Goal: Task Accomplishment & Management: Manage account settings

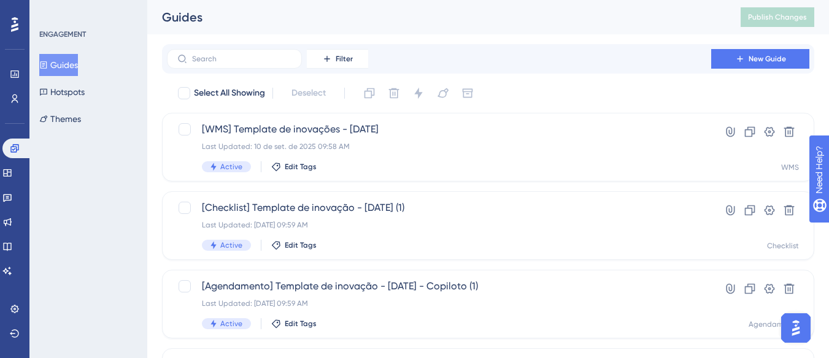
click at [73, 64] on button "Guides" at bounding box center [58, 65] width 39 height 22
click at [347, 64] on button "Filter" at bounding box center [337, 59] width 61 height 20
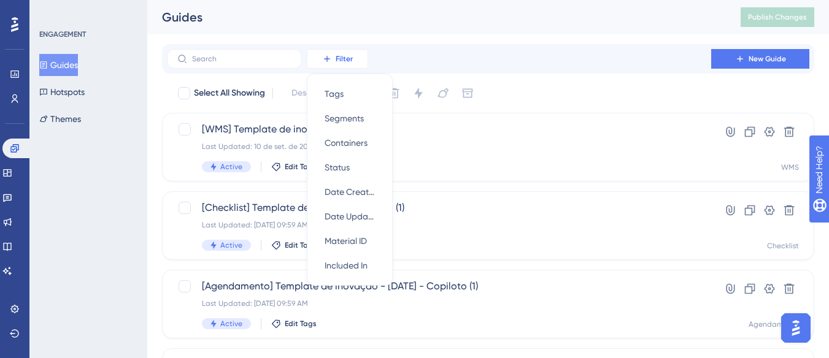
scroll to position [1, 0]
click at [358, 136] on span "Containers" at bounding box center [345, 142] width 43 height 15
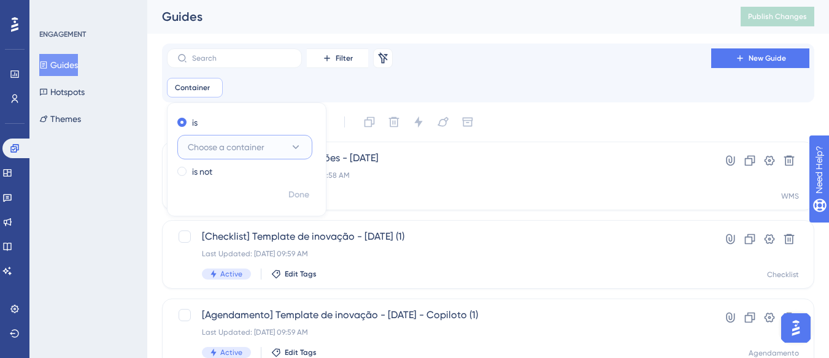
click at [297, 147] on icon at bounding box center [296, 147] width 7 height 4
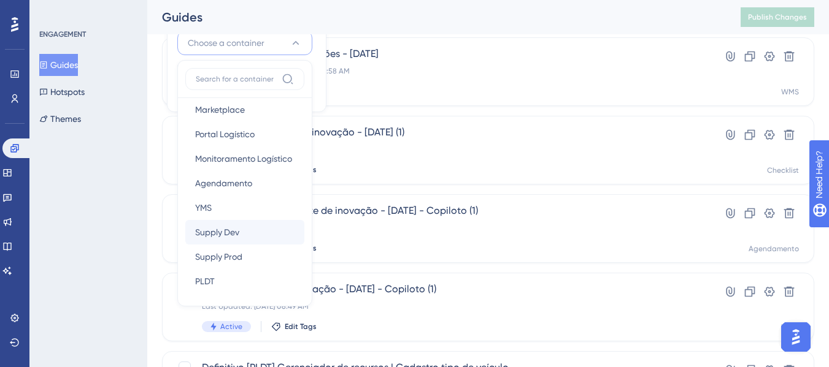
scroll to position [184, 0]
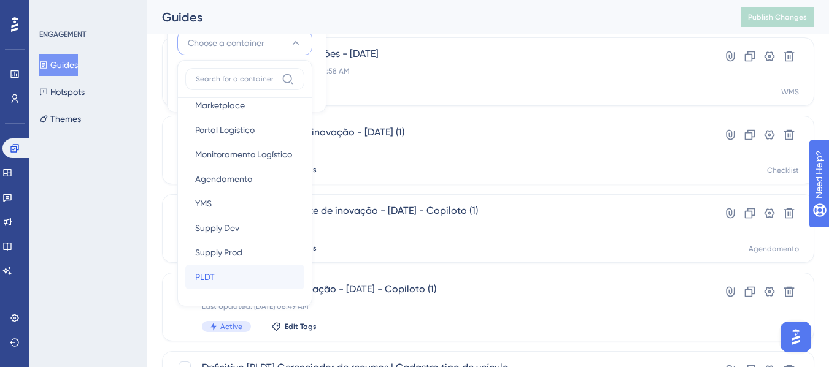
click at [233, 273] on div "PLDT PLDT" at bounding box center [244, 277] width 99 height 25
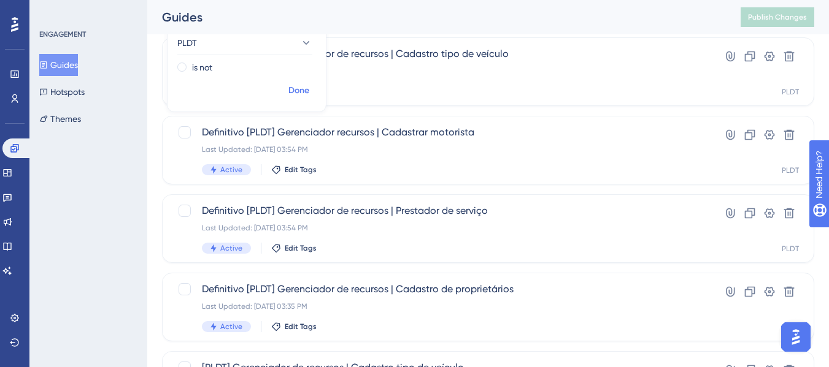
click at [287, 93] on button "Done" at bounding box center [298, 91] width 34 height 22
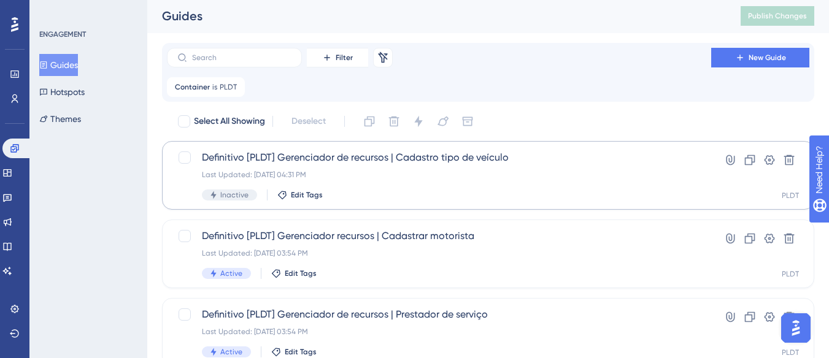
scroll to position [0, 0]
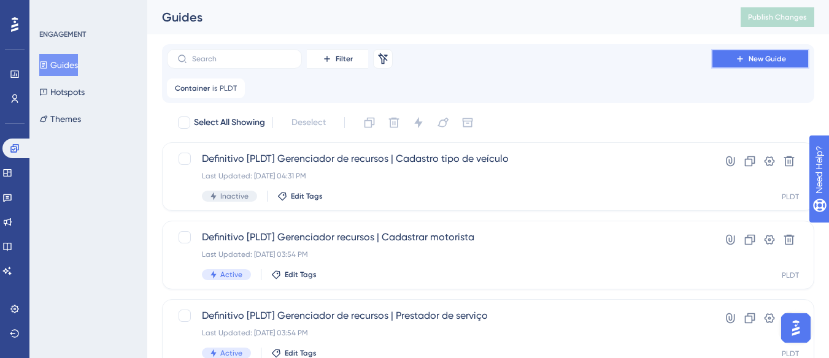
click at [736, 58] on icon at bounding box center [740, 59] width 10 height 10
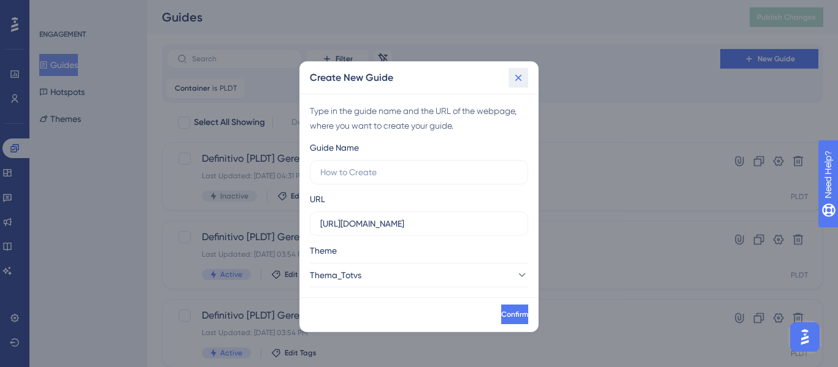
click at [515, 75] on icon at bounding box center [518, 78] width 12 height 12
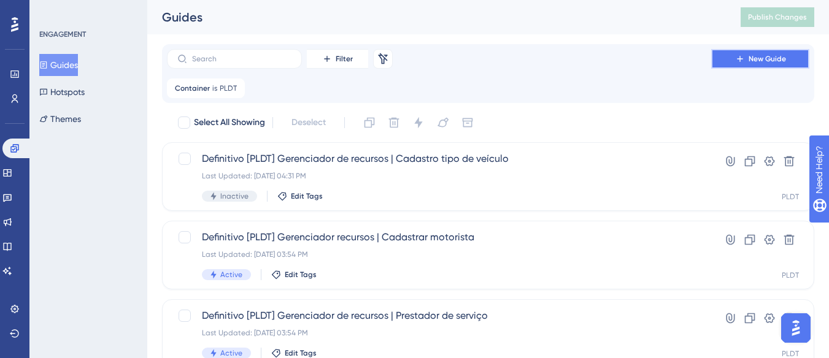
click at [765, 55] on span "New Guide" at bounding box center [766, 59] width 37 height 10
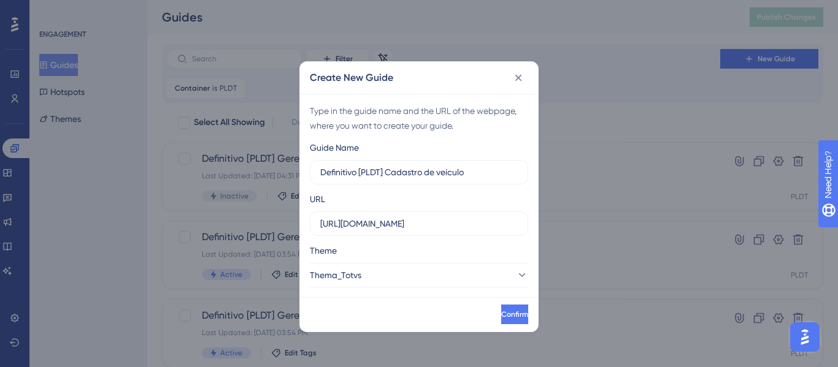
type input "Definitivo [PLDT] Cadastro de veículo"
click at [402, 219] on input "https://demo.logistica.totvs.app" at bounding box center [418, 223] width 197 height 13
paste input "supply.logistica.staging.totvs.app/planodistribuicao/configurador"
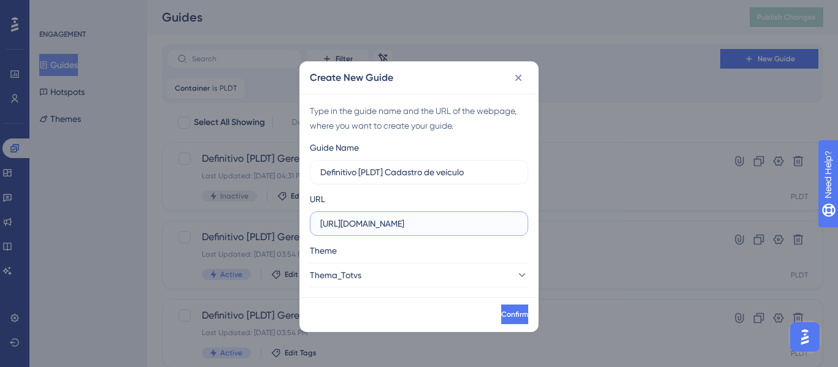
scroll to position [0, 94]
type input "https://supply.logistica.staging.totvs.app/planodistribuicao/configurador"
click at [510, 312] on button "Confirm" at bounding box center [513, 315] width 29 height 20
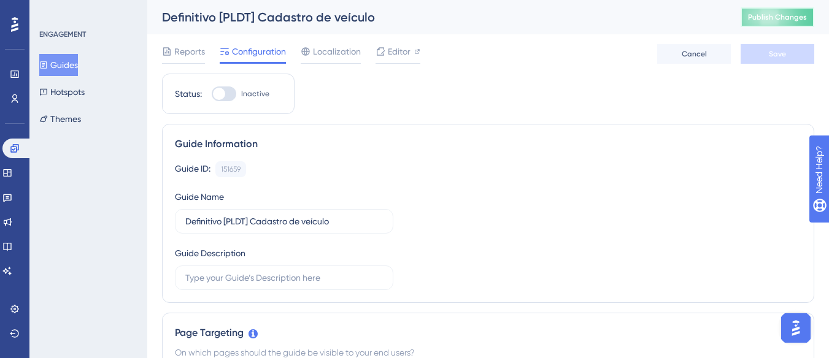
click at [792, 19] on span "Publish Changes" at bounding box center [777, 17] width 59 height 10
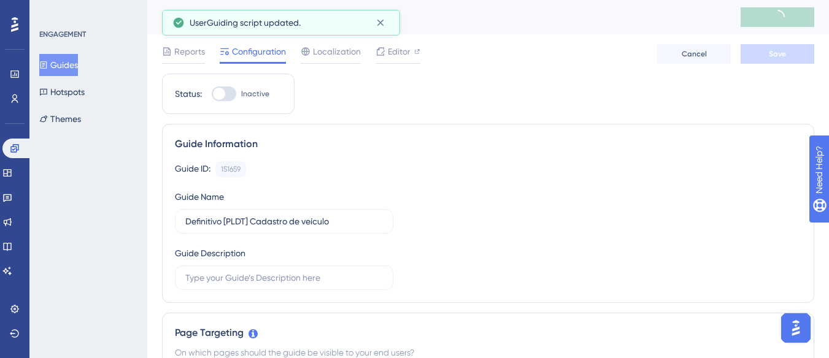
click at [69, 64] on button "Guides" at bounding box center [58, 65] width 39 height 22
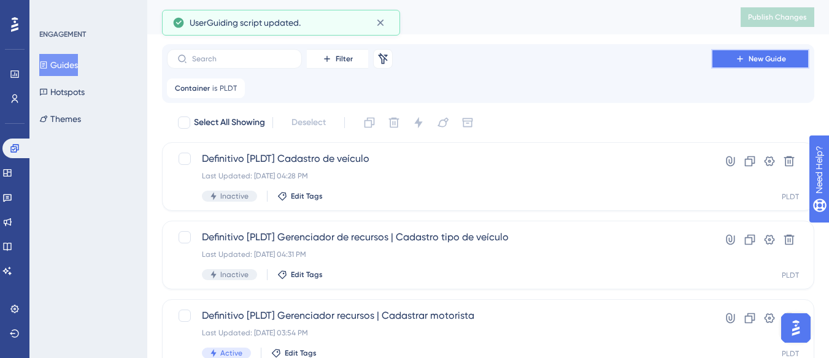
click at [733, 57] on button "New Guide" at bounding box center [760, 59] width 98 height 20
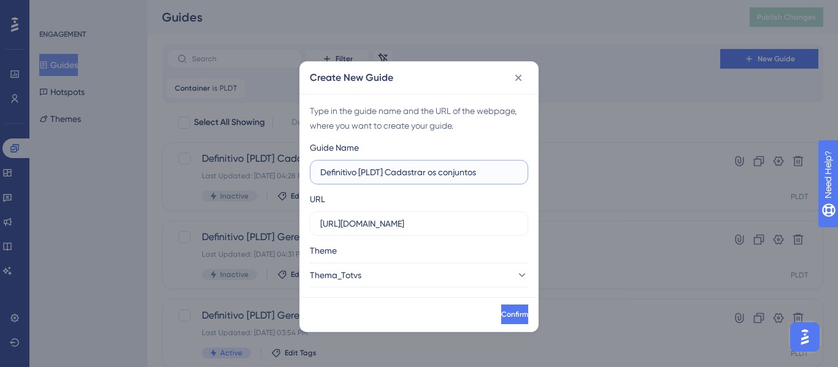
type input "Definitivo [PLDT] Cadastrar os conjuntos"
click at [382, 224] on input "https://demo.logistica.totvs.app" at bounding box center [418, 223] width 197 height 13
paste input "supply.logistica.staging.totvs.app/planodistribuicao/configurador"
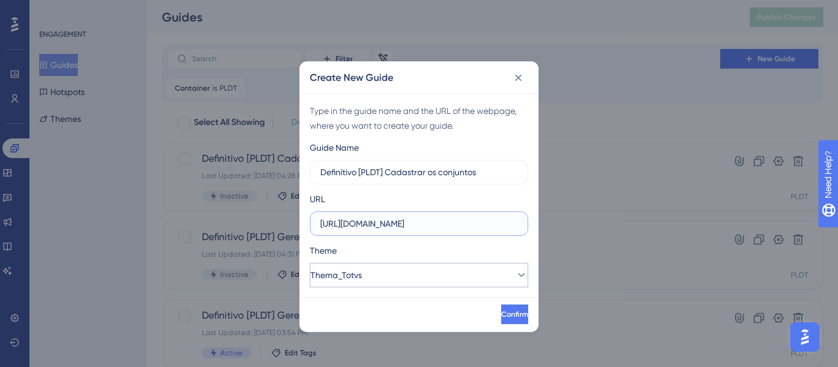
scroll to position [0, 94]
type input "https://supply.logistica.staging.totvs.app/planodistribuicao/configurador"
click at [499, 308] on button "Confirm" at bounding box center [513, 315] width 29 height 20
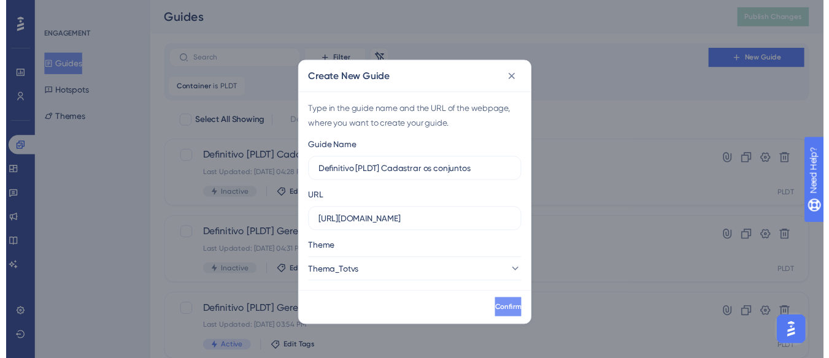
scroll to position [0, 0]
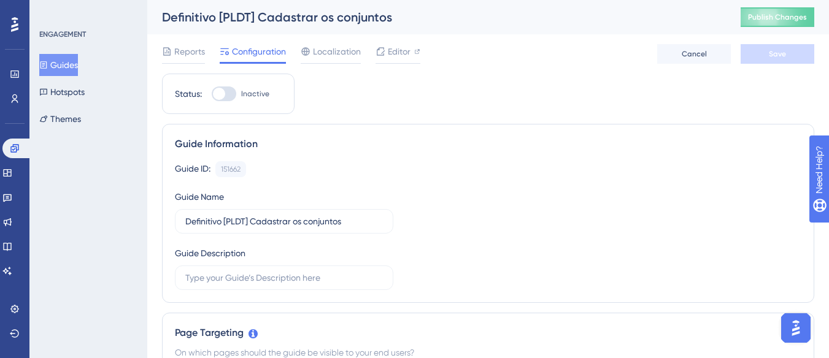
click at [245, 96] on span "Inactive" at bounding box center [255, 94] width 28 height 10
click at [212, 94] on input "Inactive" at bounding box center [211, 94] width 1 height 1
checkbox input "true"
click at [772, 57] on span "Save" at bounding box center [776, 54] width 17 height 10
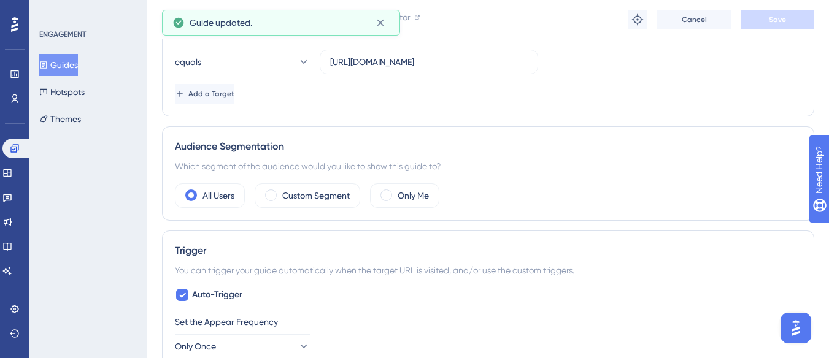
scroll to position [429, 0]
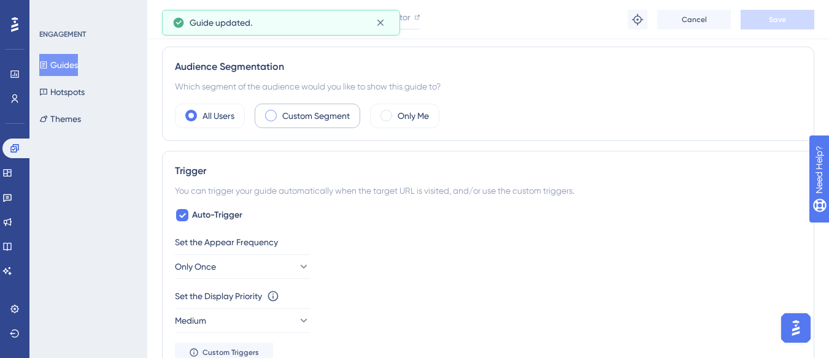
click at [304, 123] on label "Custom Segment" at bounding box center [315, 116] width 67 height 15
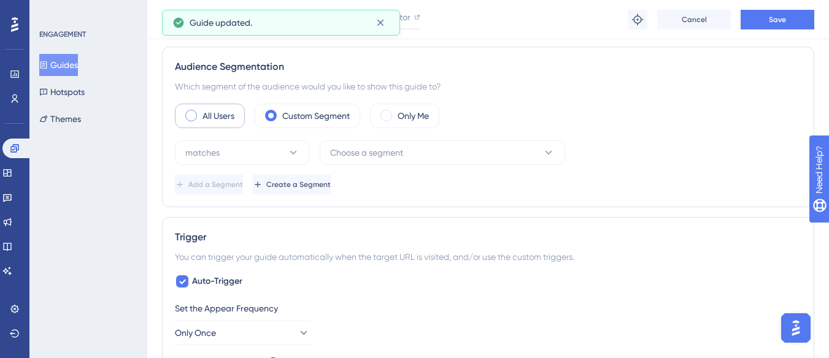
click at [220, 112] on label "All Users" at bounding box center [218, 116] width 32 height 15
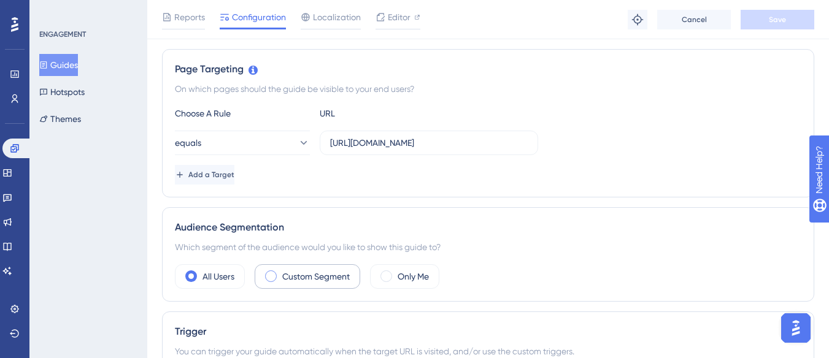
scroll to position [307, 0]
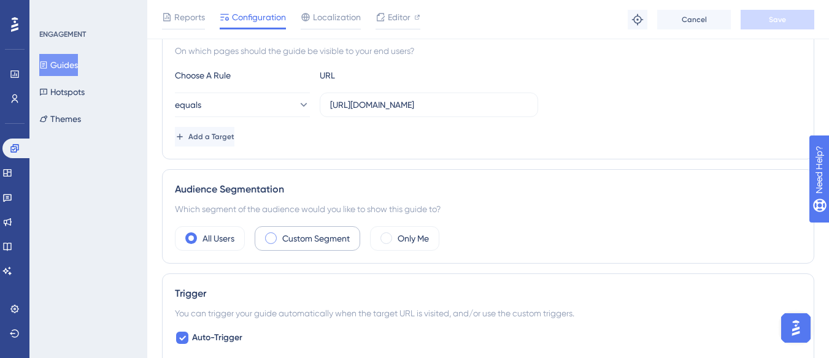
click at [280, 241] on div "Custom Segment" at bounding box center [307, 238] width 105 height 25
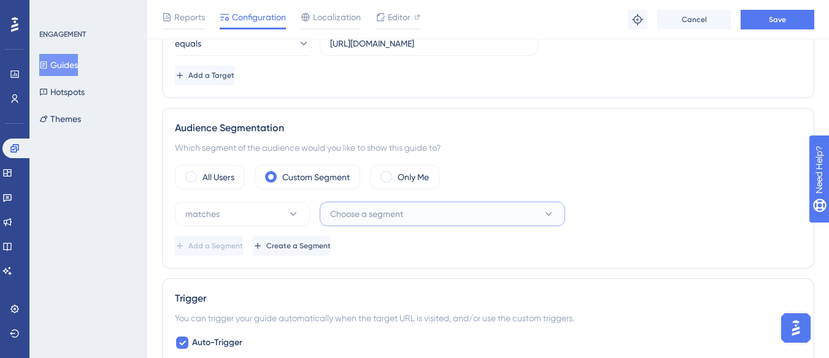
click at [390, 215] on span "Choose a segment" at bounding box center [366, 214] width 73 height 15
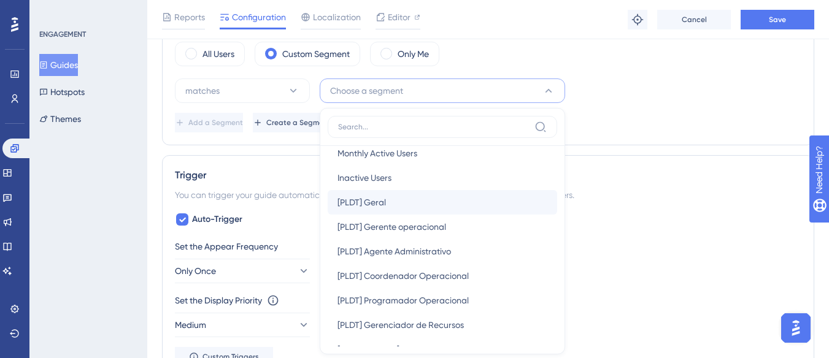
scroll to position [123, 0]
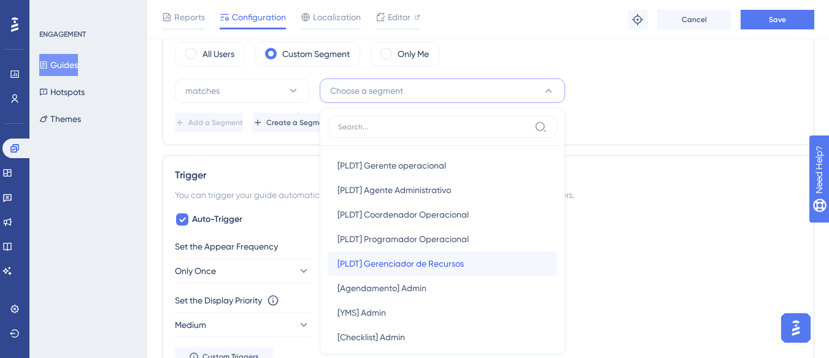
click at [447, 261] on span "[PLDT] Gerenciador de Recursos" at bounding box center [400, 263] width 126 height 15
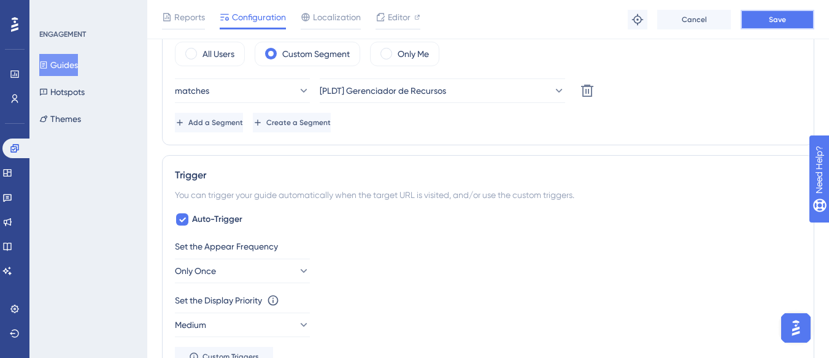
click at [746, 17] on button "Save" at bounding box center [777, 20] width 74 height 20
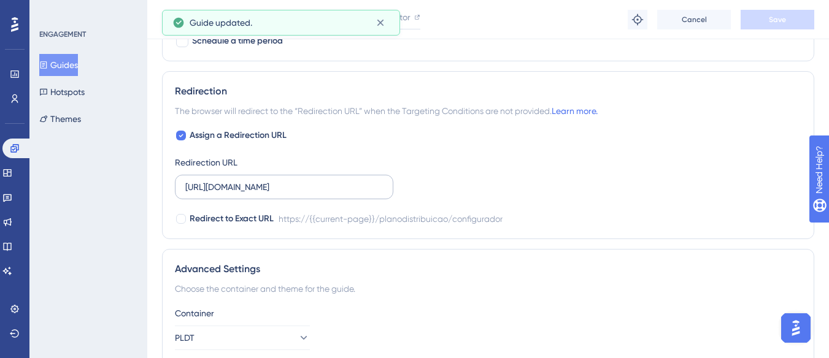
scroll to position [921, 0]
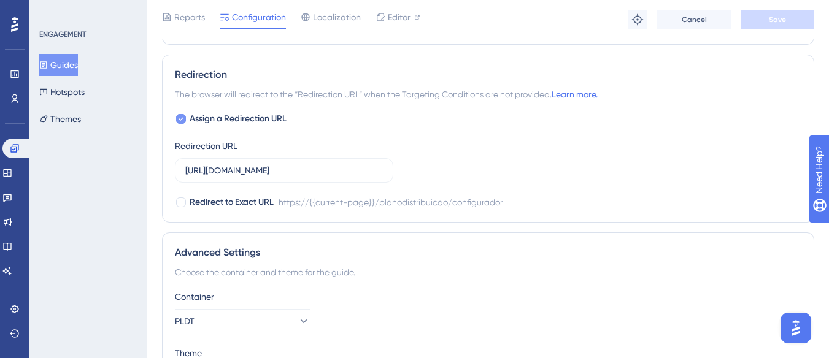
click at [269, 118] on span "Assign a Redirection URL" at bounding box center [238, 119] width 97 height 15
checkbox input "false"
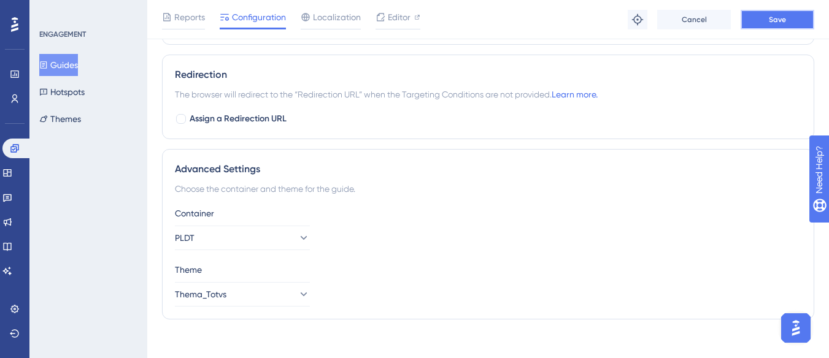
click at [779, 15] on span "Save" at bounding box center [776, 20] width 17 height 10
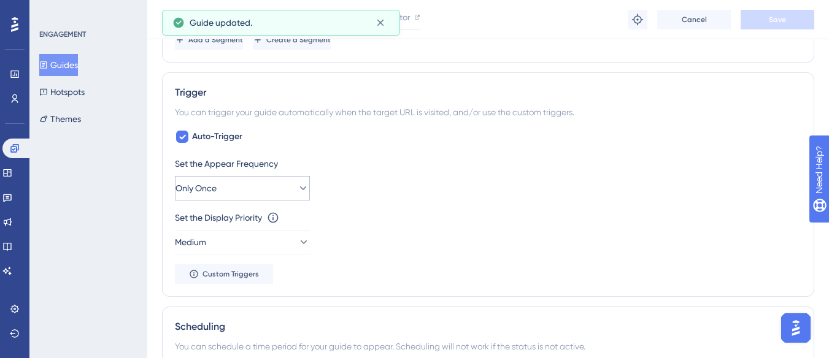
scroll to position [553, 0]
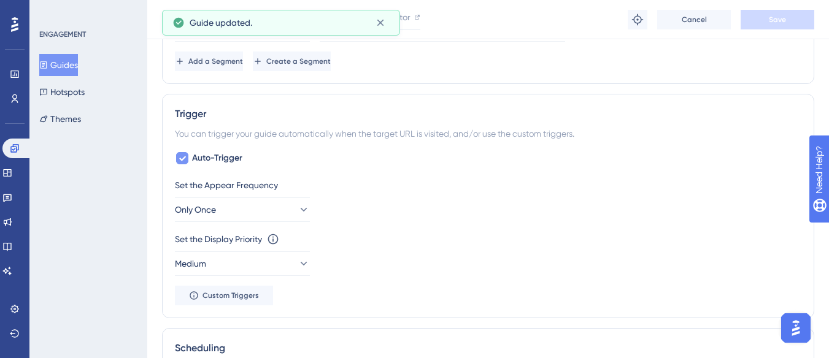
click at [195, 153] on span "Auto-Trigger" at bounding box center [217, 158] width 50 height 15
checkbox input "false"
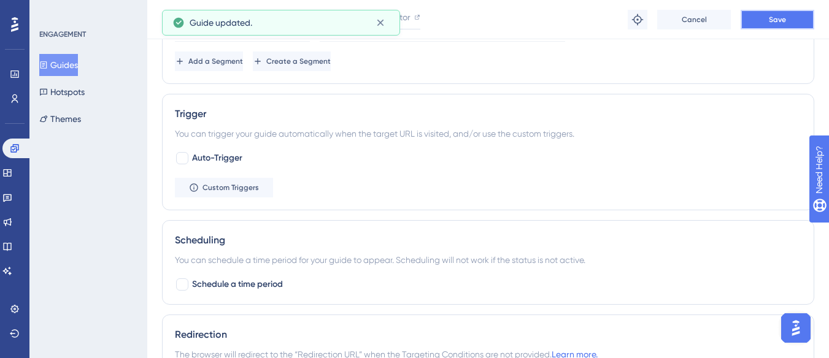
click at [776, 25] on button "Save" at bounding box center [777, 20] width 74 height 20
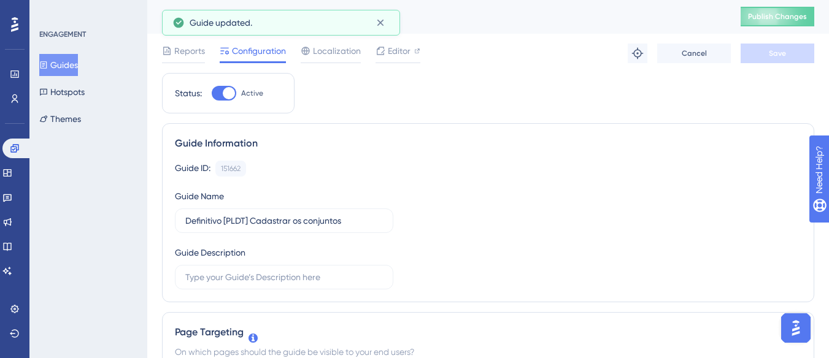
scroll to position [0, 0]
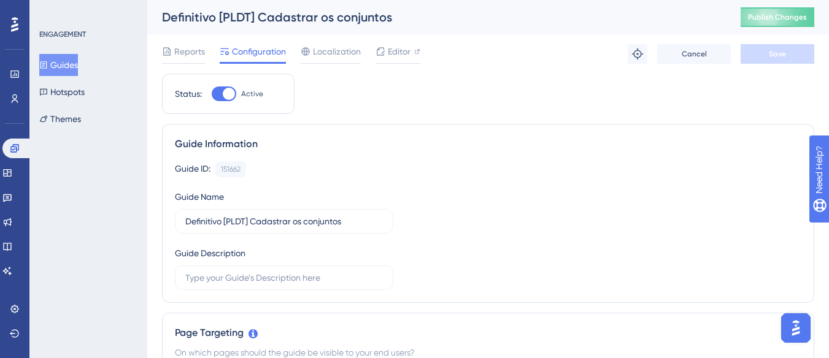
click at [78, 67] on button "Guides" at bounding box center [58, 65] width 39 height 22
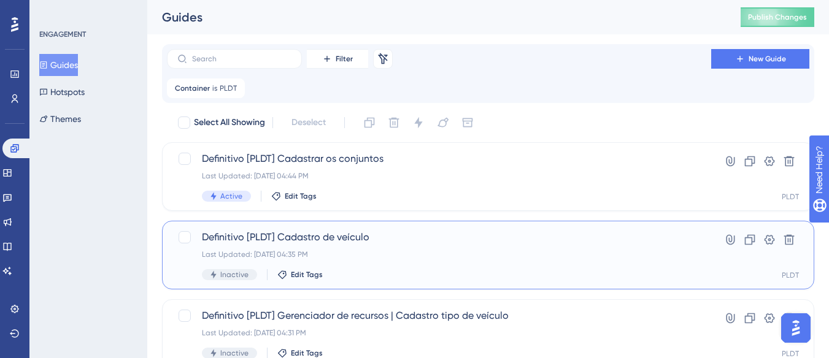
click at [301, 231] on span "Definitivo [PLDT] Cadastro de veículo" at bounding box center [439, 237] width 474 height 15
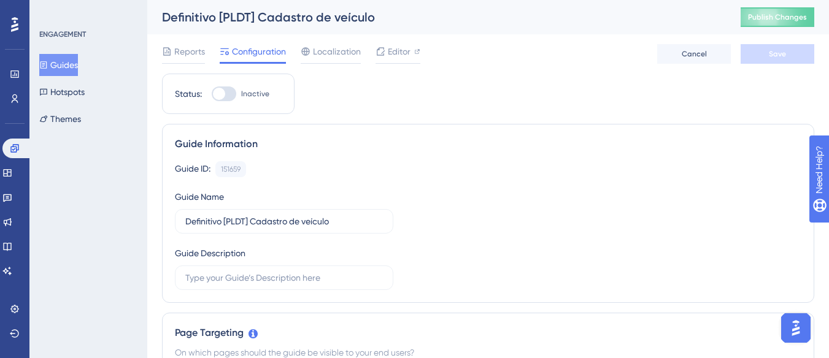
click at [258, 90] on span "Inactive" at bounding box center [255, 94] width 28 height 10
click at [212, 94] on input "Inactive" at bounding box center [211, 94] width 1 height 1
checkbox input "true"
click at [780, 53] on span "Save" at bounding box center [776, 54] width 17 height 10
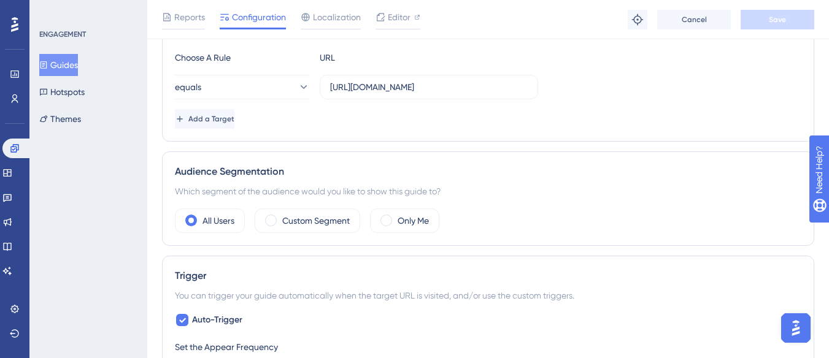
scroll to position [429, 0]
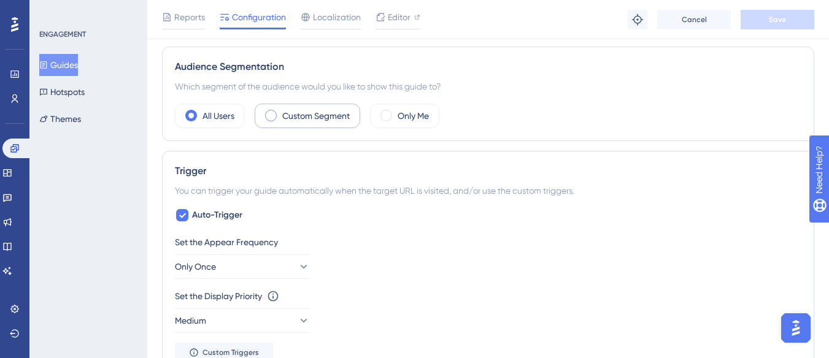
click at [334, 120] on label "Custom Segment" at bounding box center [315, 116] width 67 height 15
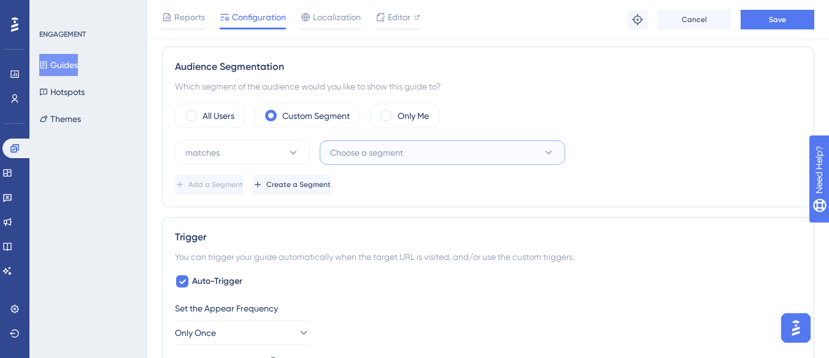
click at [380, 153] on span "Choose a segment" at bounding box center [366, 152] width 73 height 15
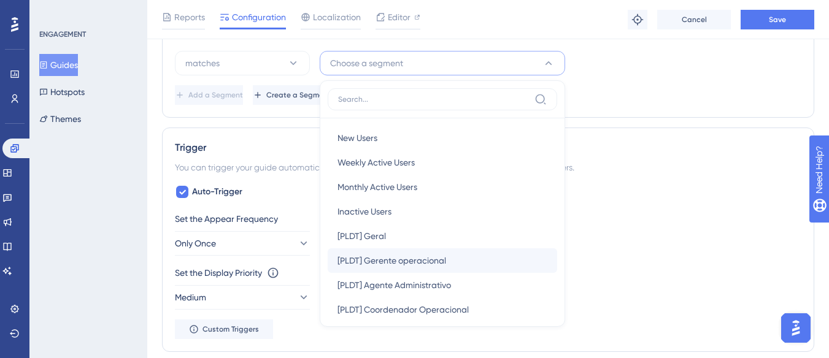
scroll to position [123, 0]
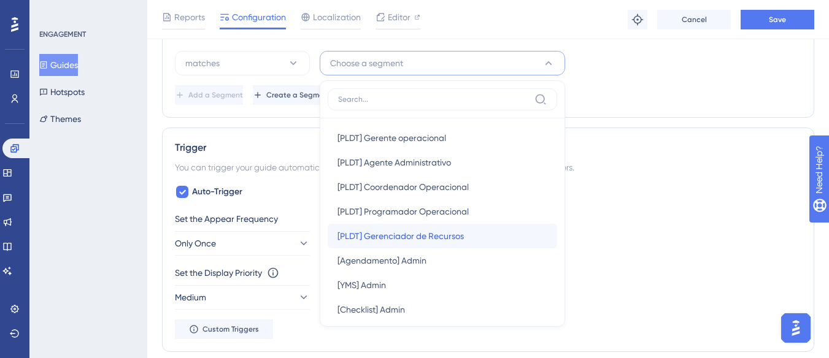
click at [457, 236] on span "[PLDT] Gerenciador de Recursos" at bounding box center [400, 236] width 126 height 15
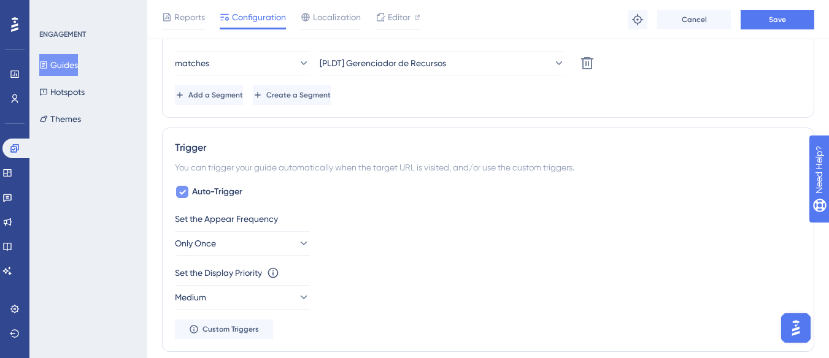
click at [229, 190] on span "Auto-Trigger" at bounding box center [217, 192] width 50 height 15
checkbox input "false"
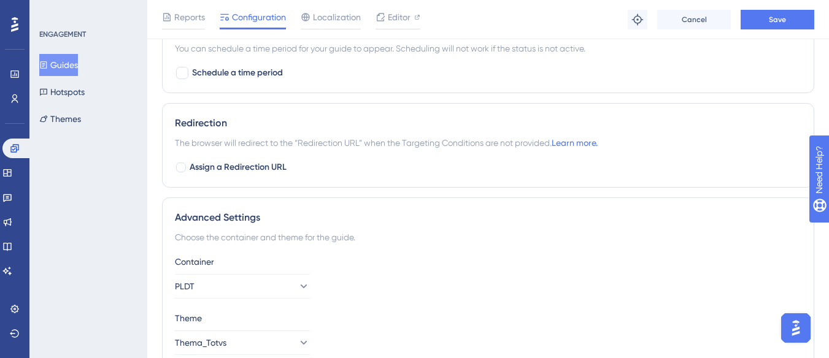
scroll to position [823, 0]
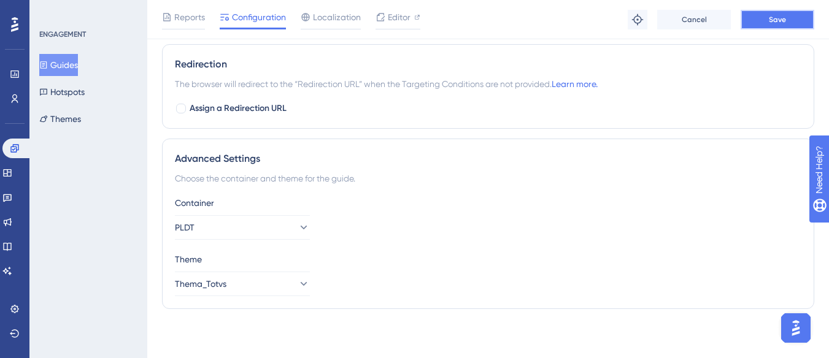
click at [783, 28] on button "Save" at bounding box center [777, 20] width 74 height 20
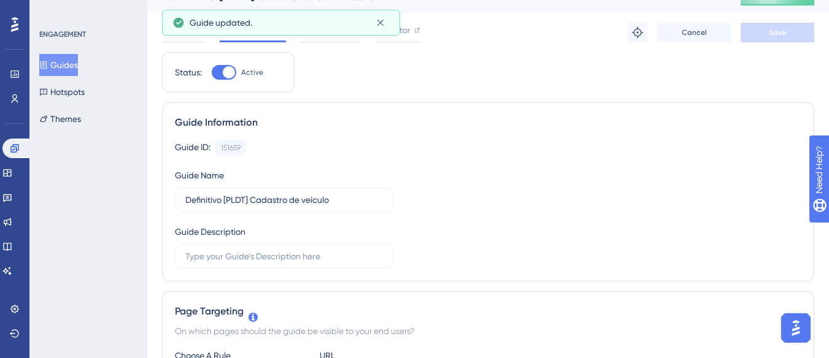
scroll to position [0, 0]
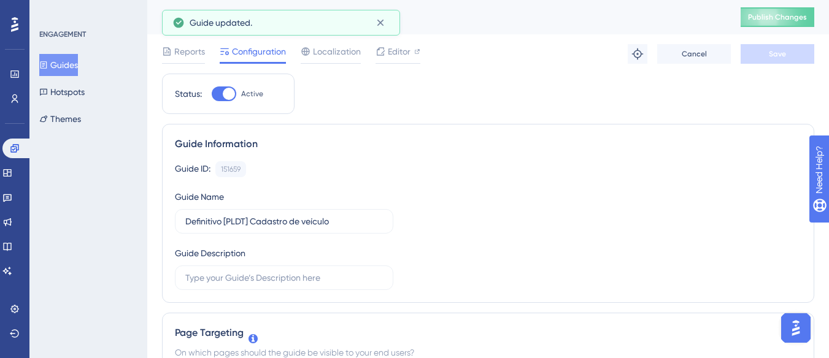
click at [78, 64] on button "Guides" at bounding box center [58, 65] width 39 height 22
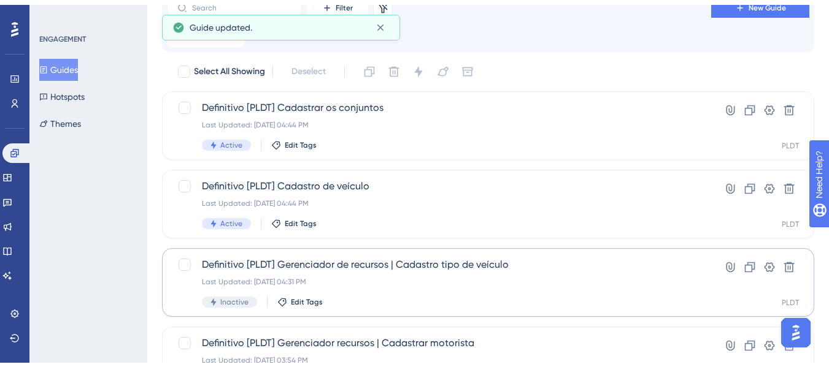
scroll to position [123, 0]
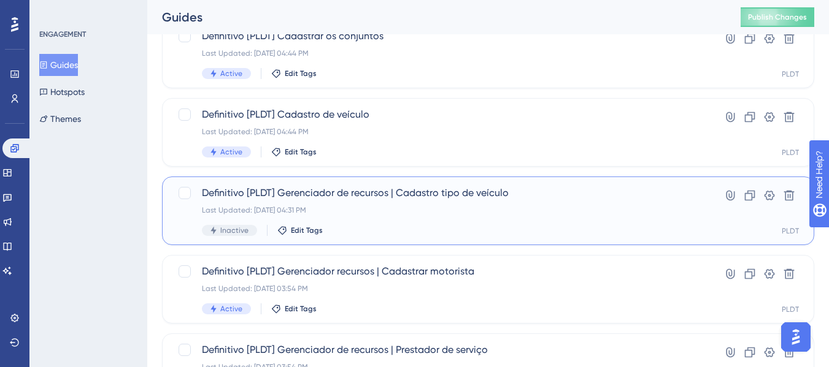
click at [463, 197] on span "Definitivo [PLDT] Gerenciador de recursos | Cadastro tipo de veículo" at bounding box center [439, 193] width 474 height 15
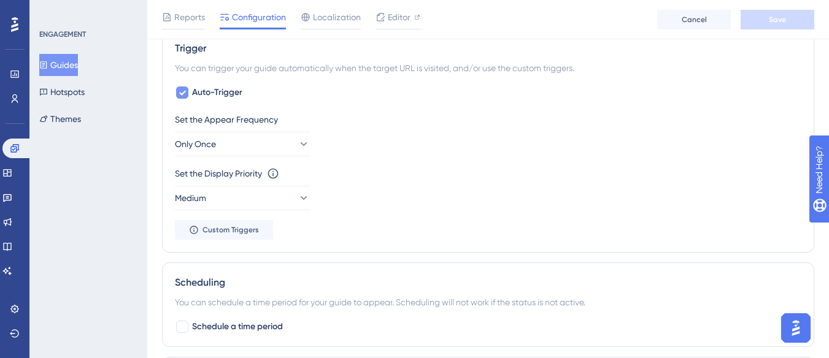
click at [224, 91] on span "Auto-Trigger" at bounding box center [217, 92] width 50 height 15
checkbox input "false"
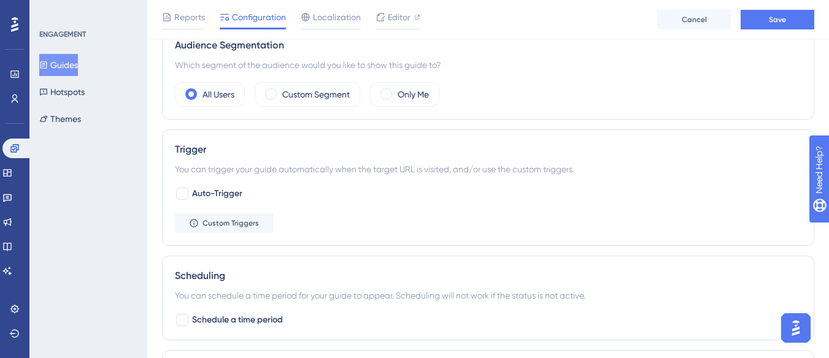
scroll to position [450, 0]
click at [786, 20] on button "Save" at bounding box center [777, 20] width 74 height 20
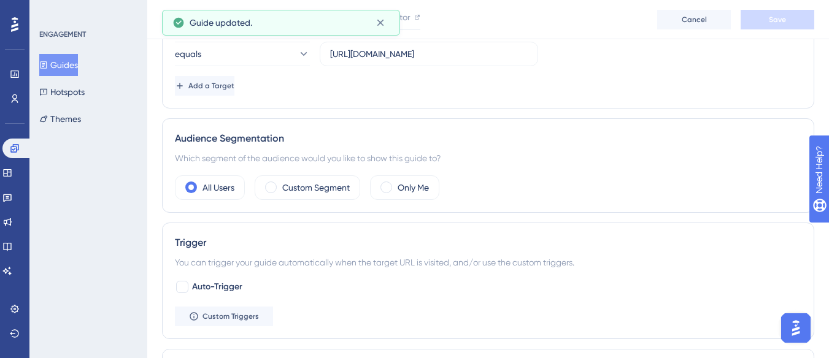
scroll to position [266, 0]
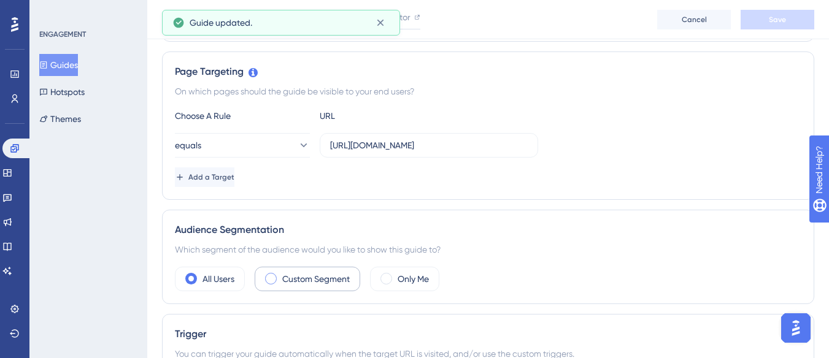
click at [316, 283] on label "Custom Segment" at bounding box center [315, 279] width 67 height 15
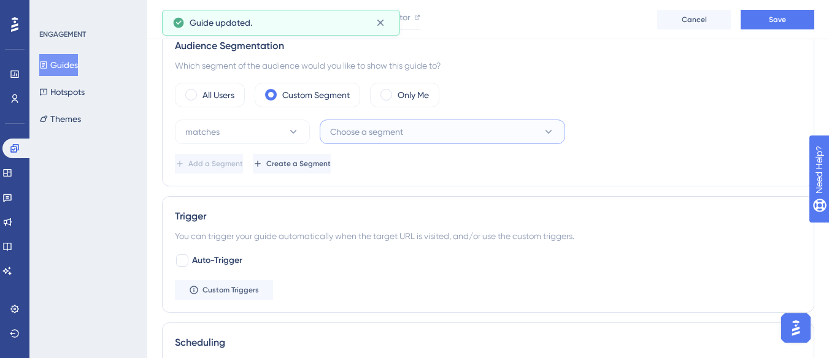
click at [487, 120] on button "Choose a segment" at bounding box center [442, 132] width 245 height 25
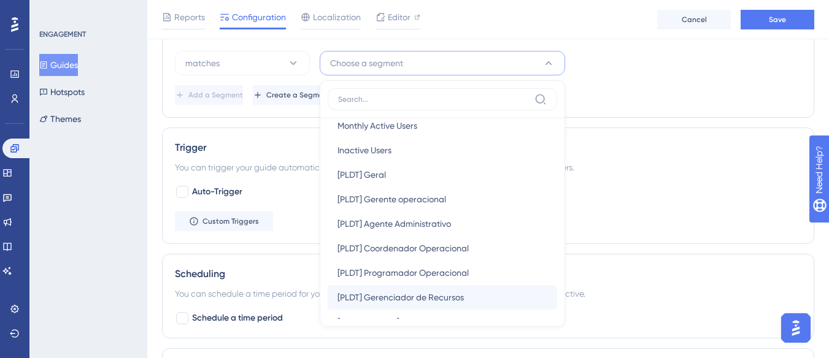
scroll to position [123, 0]
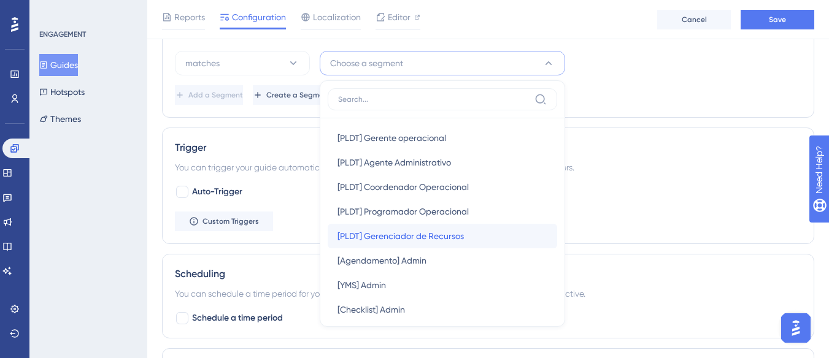
click at [446, 236] on span "[PLDT] Gerenciador de Recursos" at bounding box center [400, 236] width 126 height 15
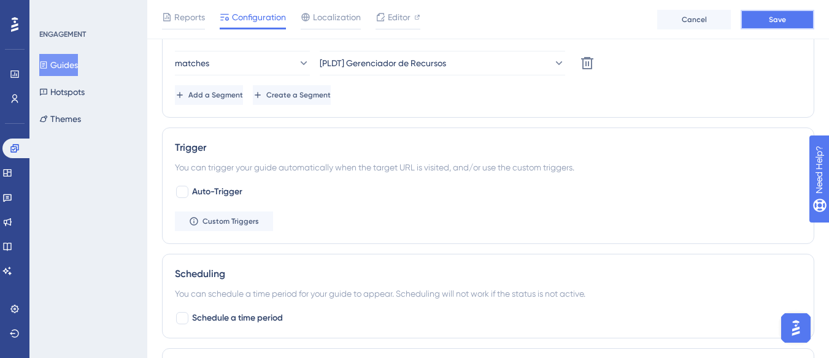
click at [775, 21] on span "Save" at bounding box center [776, 20] width 17 height 10
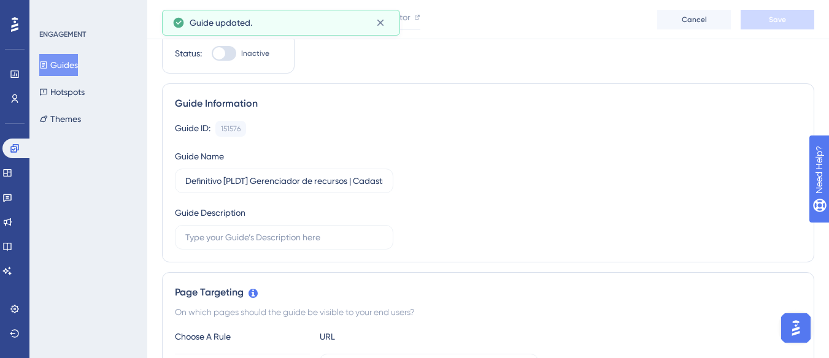
scroll to position [0, 0]
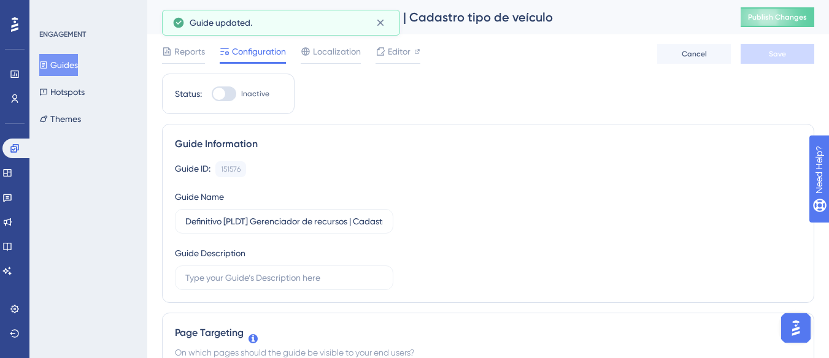
click at [247, 93] on span "Inactive" at bounding box center [255, 94] width 28 height 10
click at [212, 94] on input "Inactive" at bounding box center [211, 94] width 1 height 1
checkbox input "true"
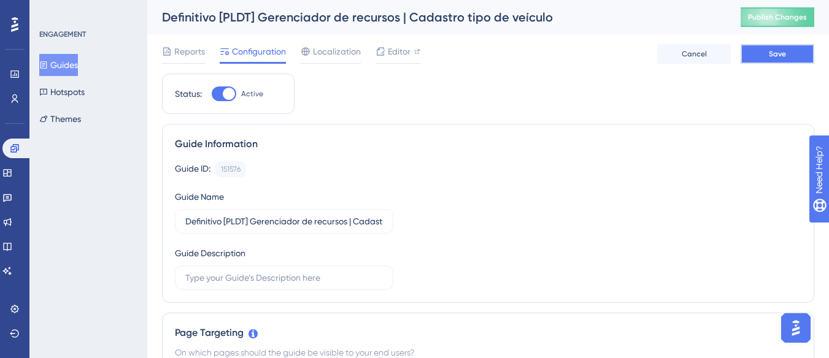
click at [756, 48] on button "Save" at bounding box center [777, 54] width 74 height 20
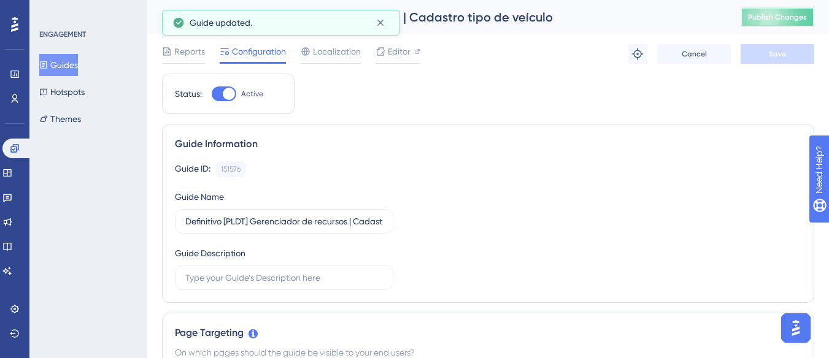
click at [780, 16] on span "Publish Changes" at bounding box center [777, 17] width 59 height 10
click at [381, 23] on icon at bounding box center [380, 23] width 12 height 12
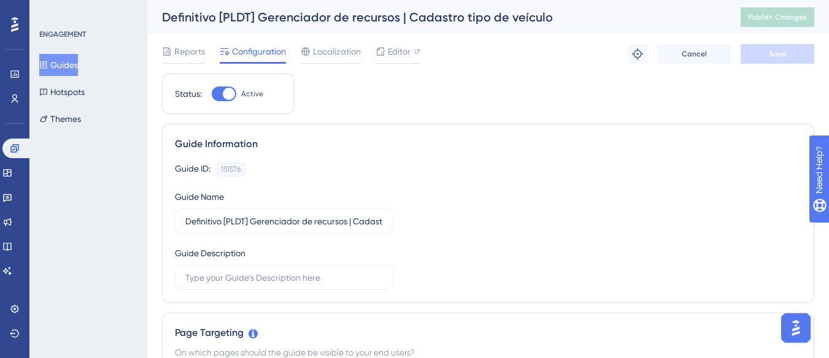
click at [66, 58] on button "Guides" at bounding box center [58, 65] width 39 height 22
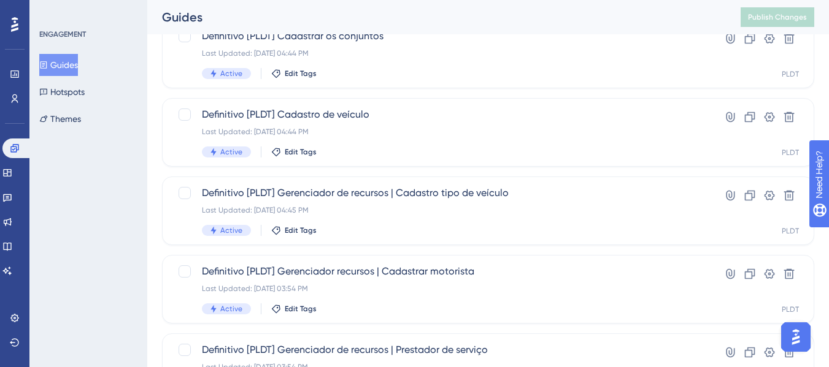
scroll to position [184, 0]
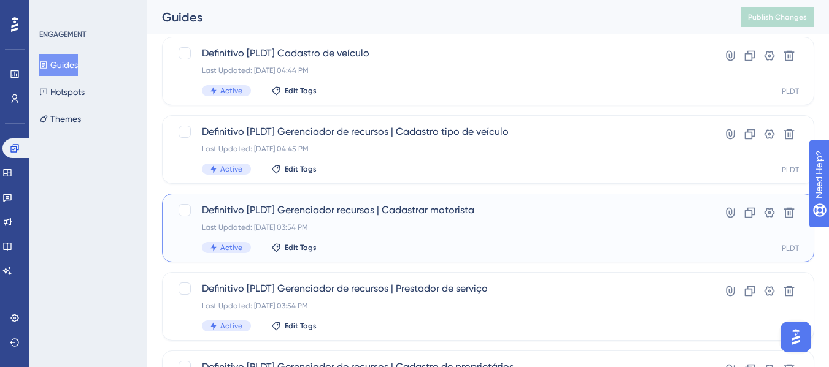
click at [399, 213] on span "Definitivo [PLDT] Gerenciador recursos | Cadastrar motorista" at bounding box center [439, 210] width 474 height 15
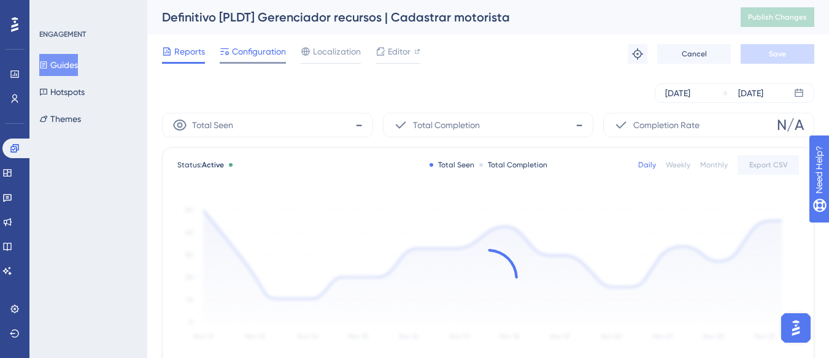
click at [251, 56] on span "Configuration" at bounding box center [259, 51] width 54 height 15
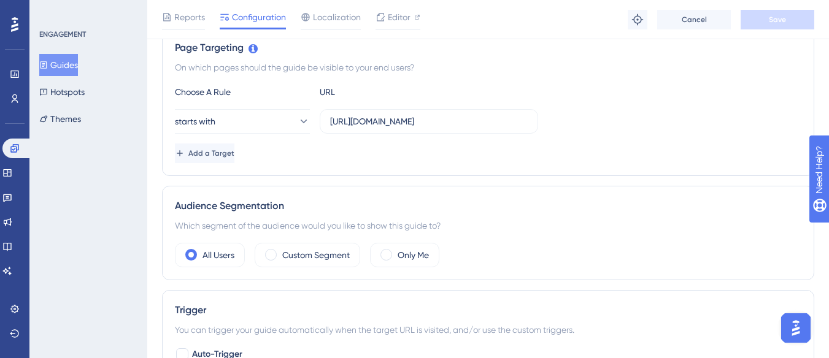
scroll to position [368, 0]
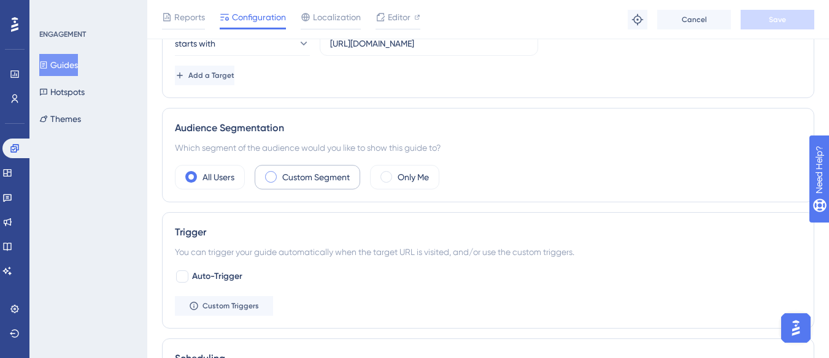
click at [312, 173] on label "Custom Segment" at bounding box center [315, 177] width 67 height 15
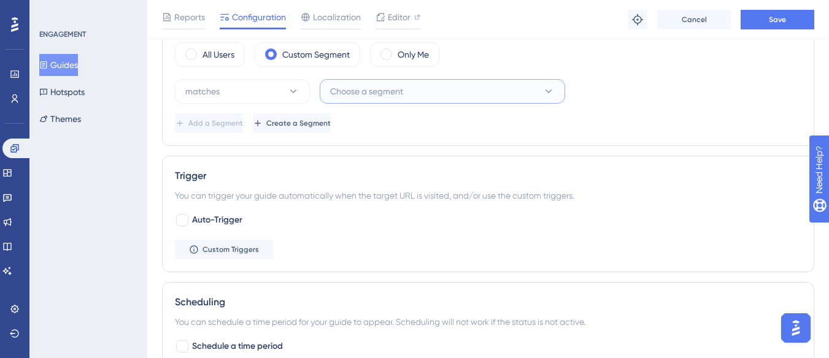
click at [469, 101] on button "Choose a segment" at bounding box center [442, 91] width 245 height 25
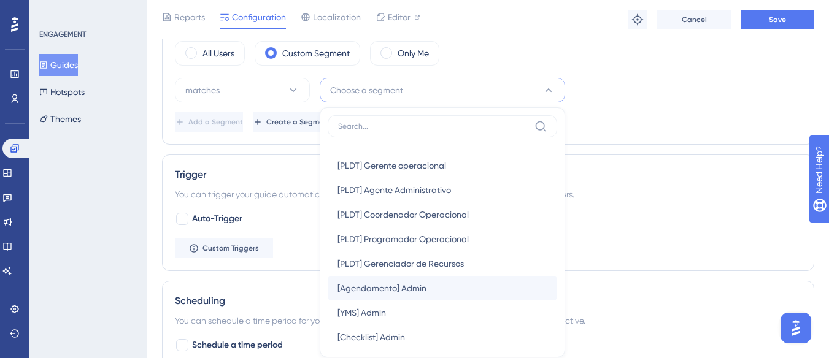
scroll to position [123, 0]
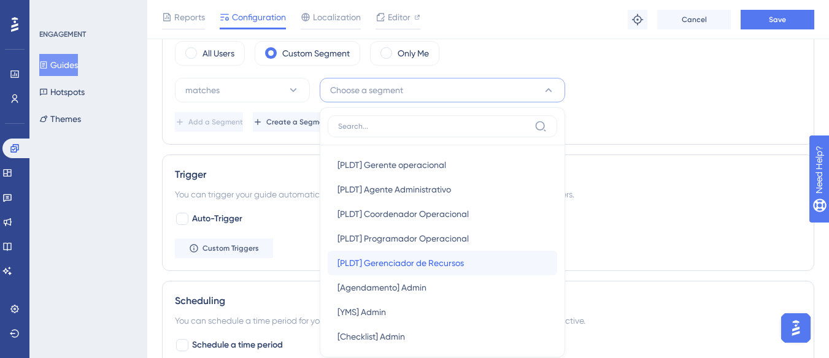
click at [449, 258] on span "[PLDT] Gerenciador de Recursos" at bounding box center [400, 263] width 126 height 15
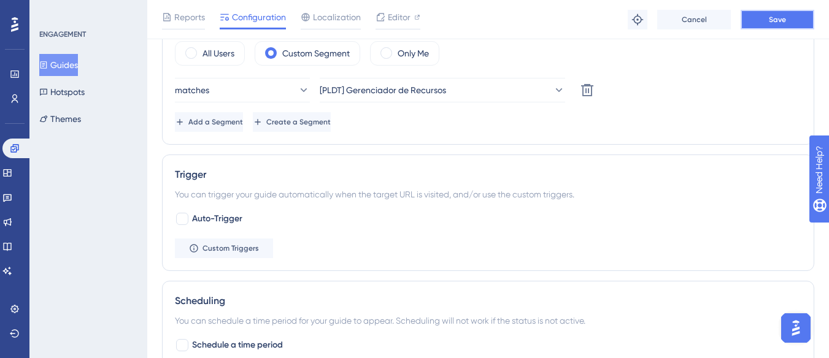
click at [758, 18] on button "Save" at bounding box center [777, 20] width 74 height 20
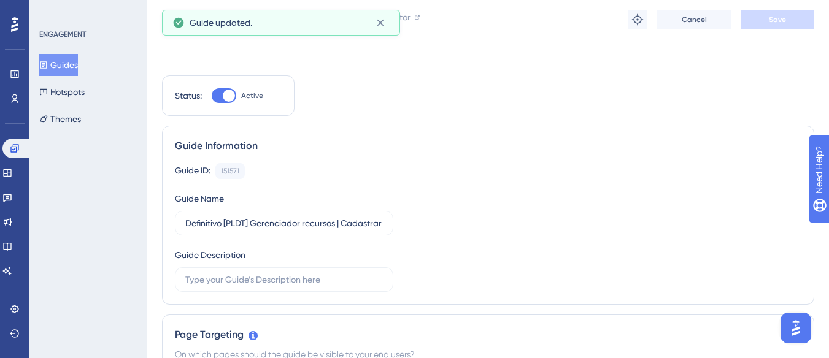
scroll to position [0, 0]
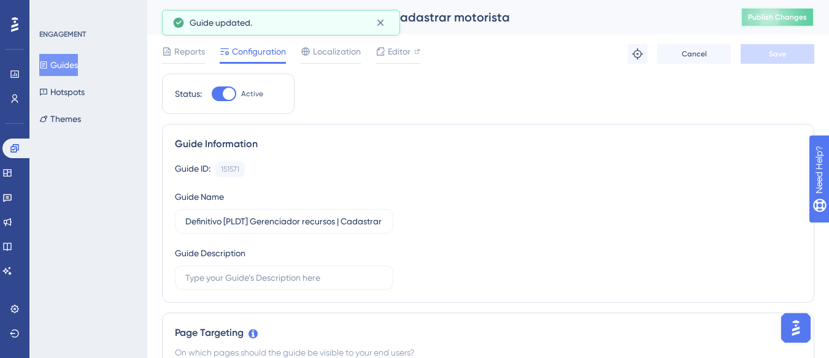
click at [783, 20] on span "Publish Changes" at bounding box center [777, 17] width 59 height 10
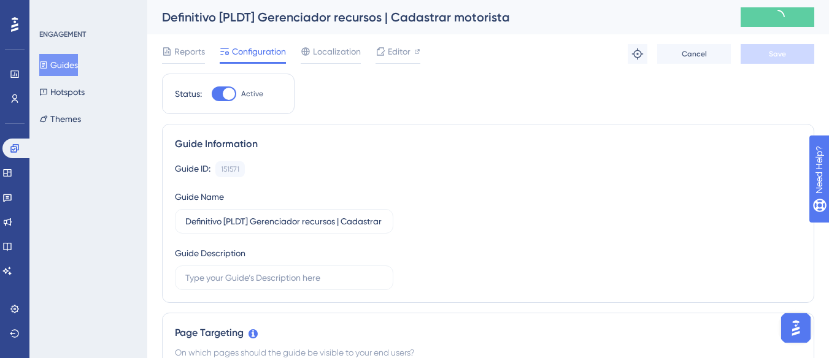
click at [78, 67] on button "Guides" at bounding box center [58, 65] width 39 height 22
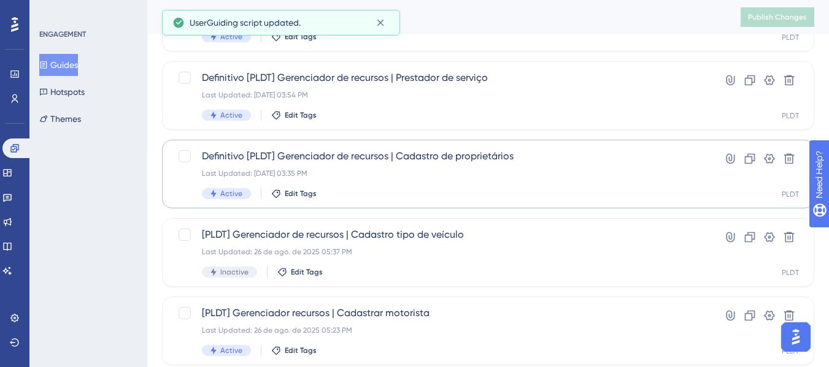
scroll to position [368, 0]
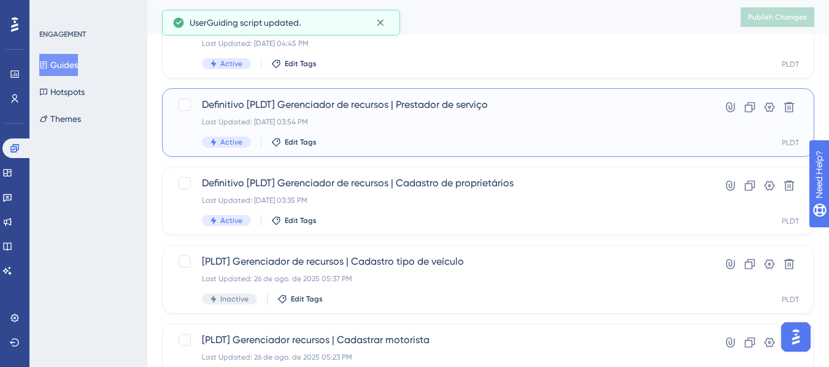
click at [449, 129] on div "Definitivo [PLDT] Gerenciador de recursos | Prestador de serviço Last Updated: …" at bounding box center [439, 123] width 474 height 50
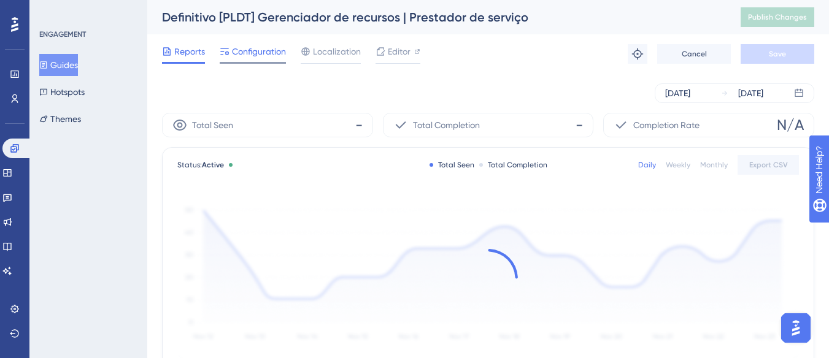
click at [265, 51] on span "Configuration" at bounding box center [259, 51] width 54 height 15
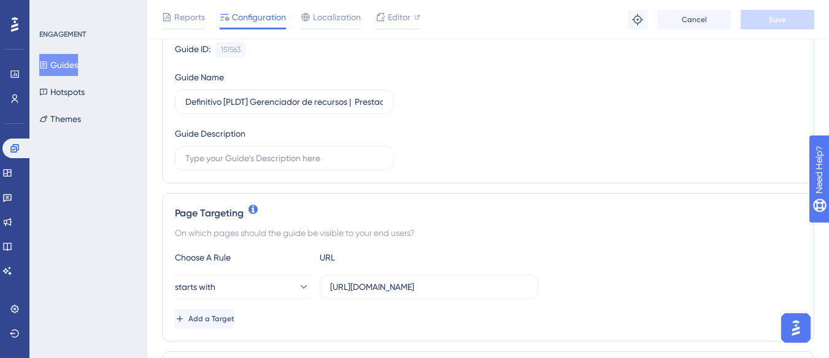
scroll to position [245, 0]
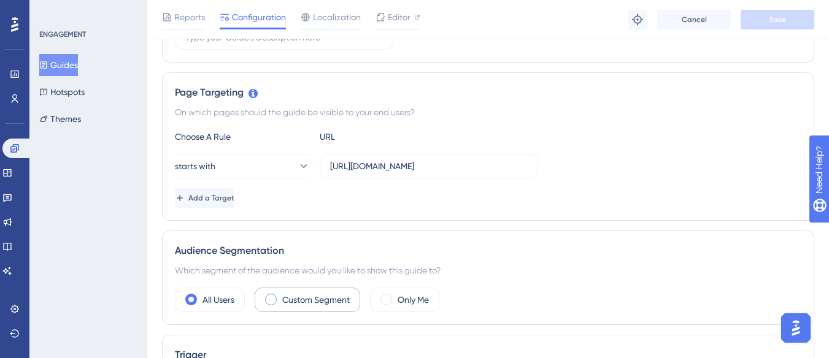
click at [309, 304] on label "Custom Segment" at bounding box center [315, 300] width 67 height 15
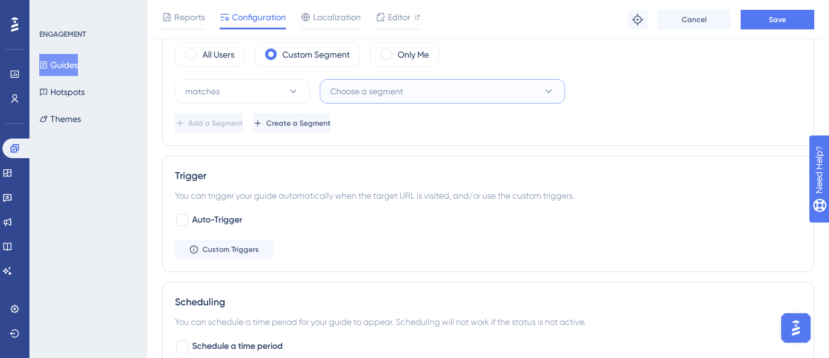
click at [402, 86] on span "Choose a segment" at bounding box center [366, 91] width 73 height 15
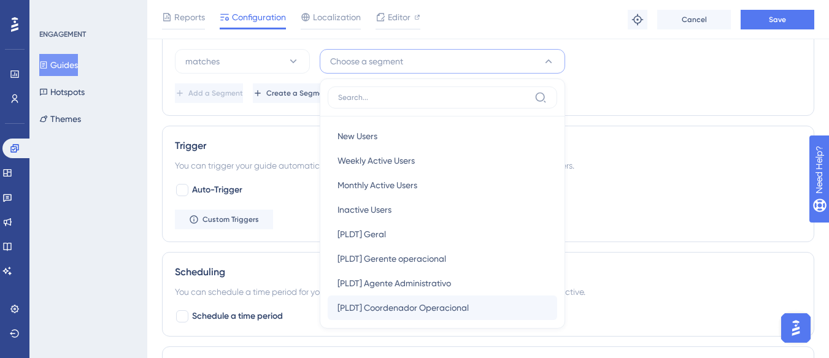
scroll to position [61, 0]
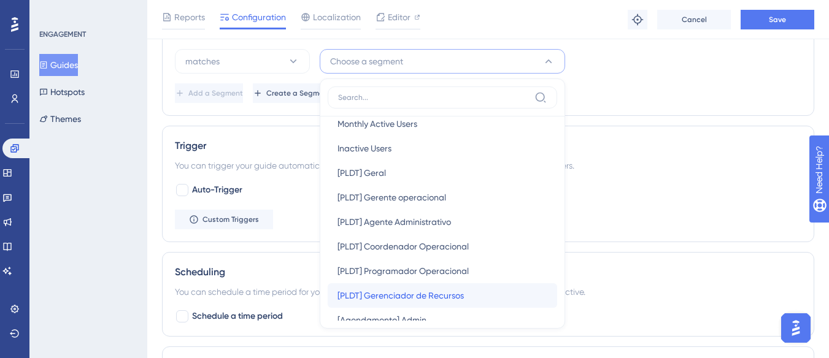
click at [448, 296] on span "[PLDT] Gerenciador de Recursos" at bounding box center [400, 295] width 126 height 15
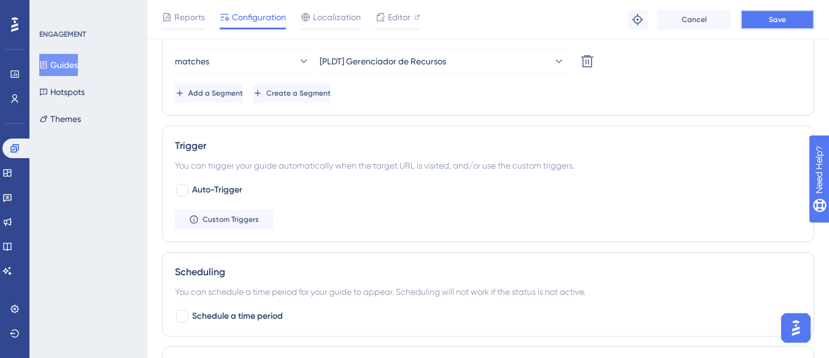
click at [773, 22] on span "Save" at bounding box center [776, 20] width 17 height 10
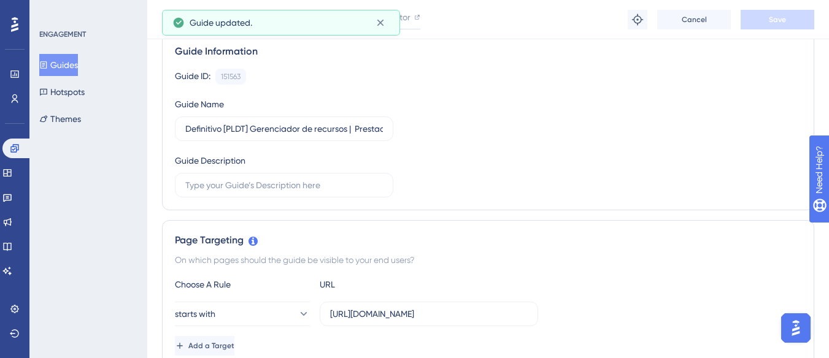
scroll to position [0, 0]
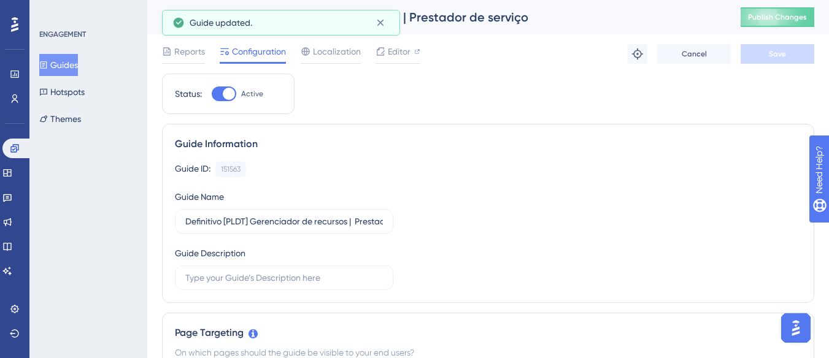
click at [67, 66] on button "Guides" at bounding box center [58, 65] width 39 height 22
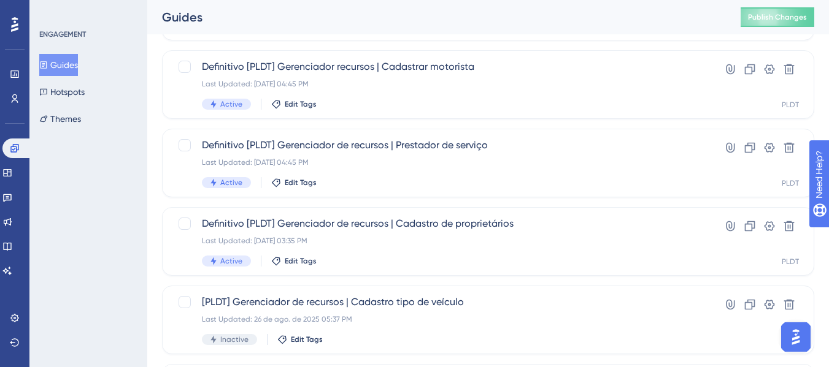
scroll to position [307, 0]
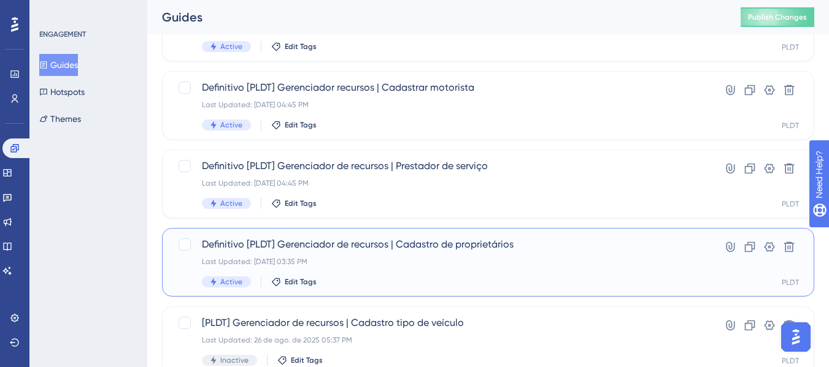
click at [415, 237] on div "Definitivo [PLDT] Gerenciador de recursos | Cadastro de proprietários Last Upda…" at bounding box center [488, 262] width 652 height 69
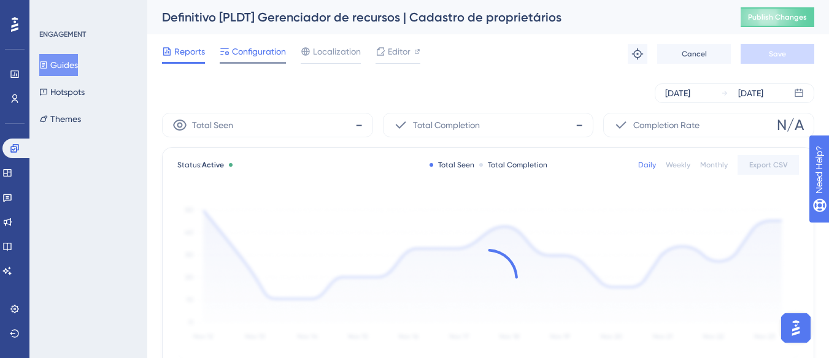
click at [272, 51] on span "Configuration" at bounding box center [259, 51] width 54 height 15
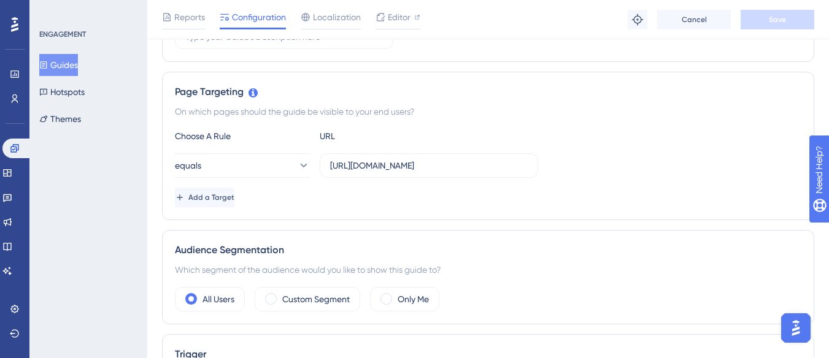
scroll to position [368, 0]
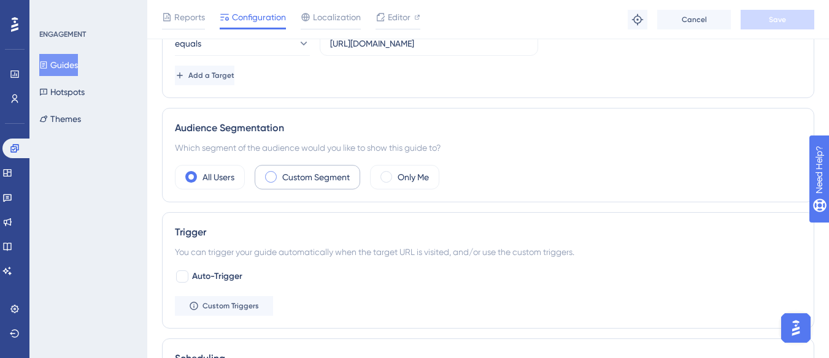
click at [320, 166] on div "Custom Segment" at bounding box center [307, 177] width 105 height 25
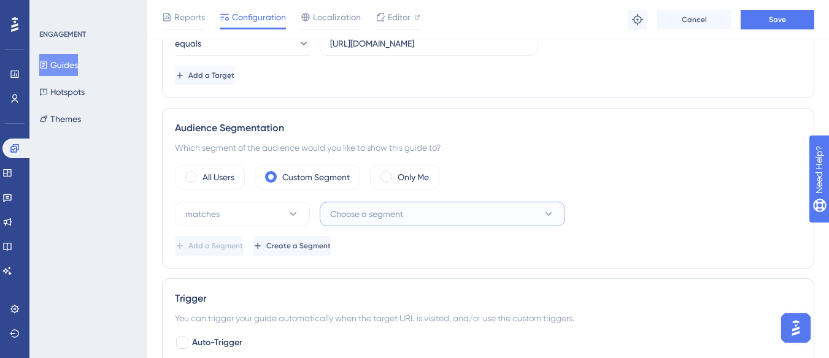
click at [366, 209] on span "Choose a segment" at bounding box center [366, 214] width 73 height 15
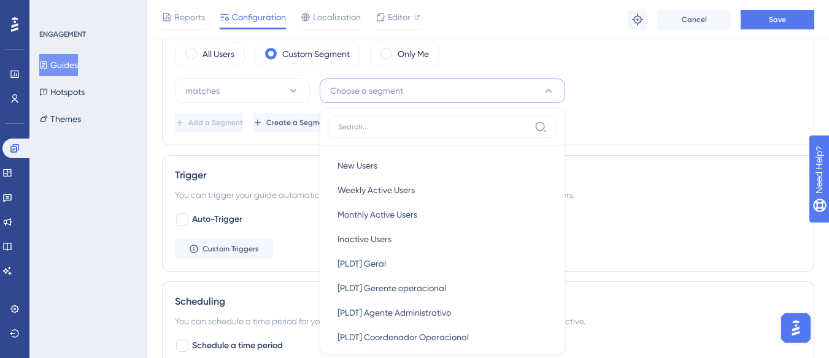
scroll to position [123, 0]
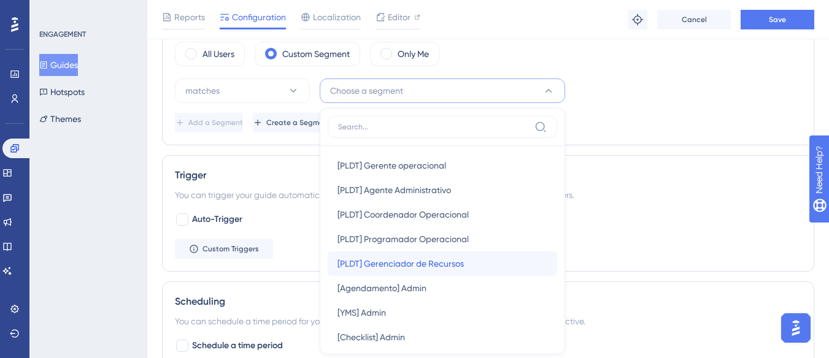
click at [438, 259] on span "[PLDT] Gerenciador de Recursos" at bounding box center [400, 263] width 126 height 15
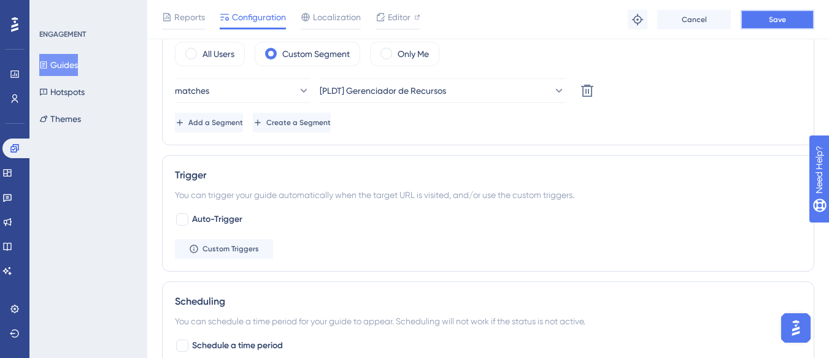
click at [755, 23] on button "Save" at bounding box center [777, 20] width 74 height 20
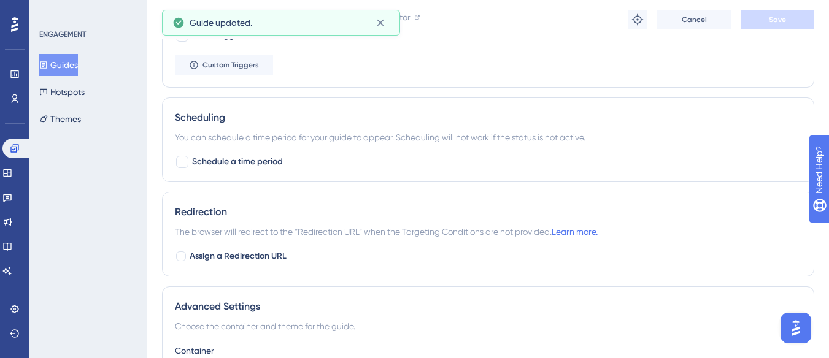
scroll to position [823, 0]
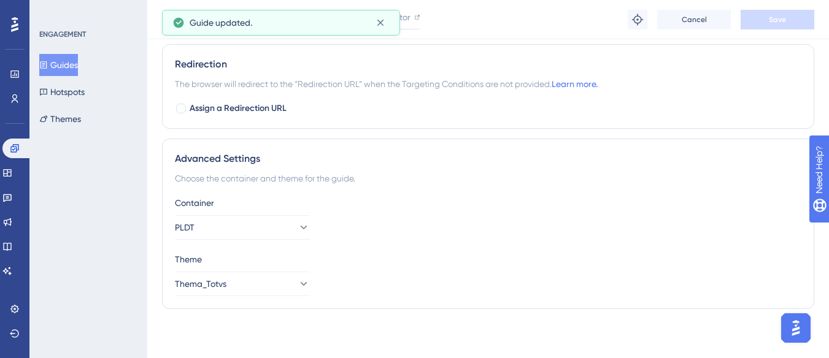
click at [71, 66] on button "Guides" at bounding box center [58, 65] width 39 height 22
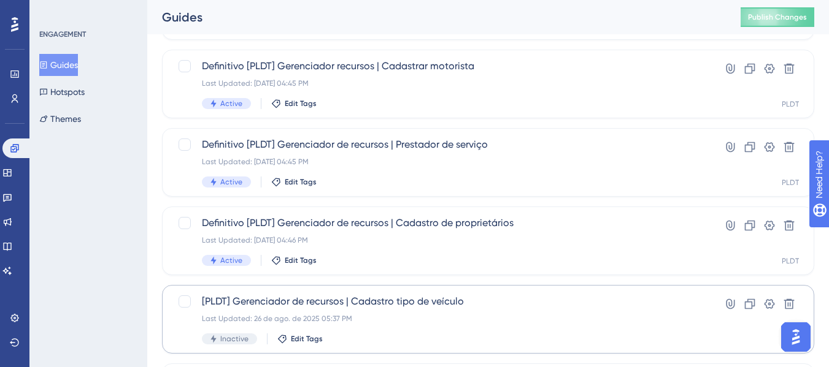
scroll to position [307, 0]
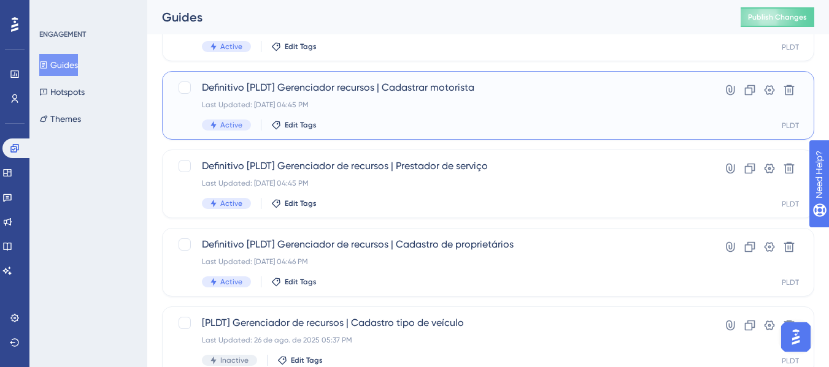
click at [447, 105] on div "Last Updated: 10 de set. de 2025 04:45 PM" at bounding box center [439, 105] width 474 height 10
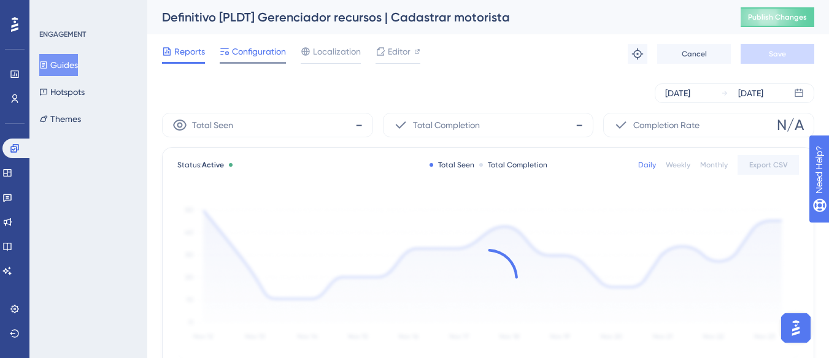
click at [258, 48] on span "Configuration" at bounding box center [259, 51] width 54 height 15
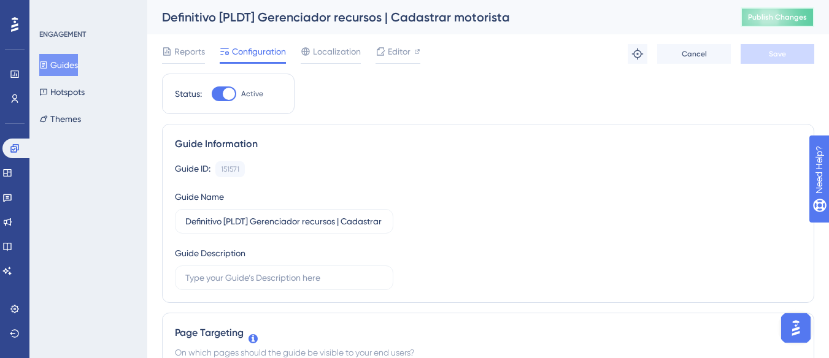
click at [769, 26] on button "Publish Changes" at bounding box center [777, 17] width 74 height 20
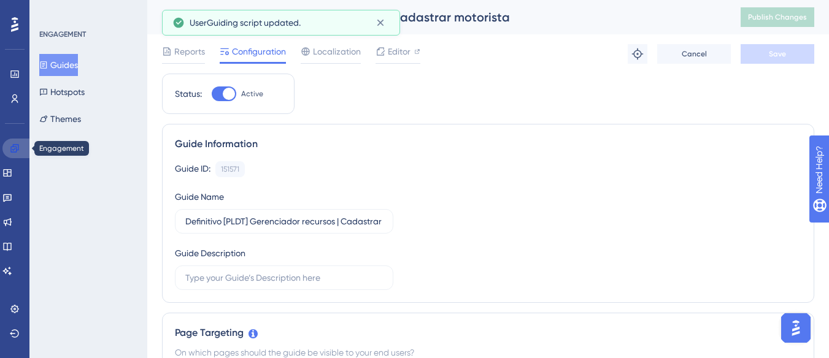
click at [12, 154] on link at bounding box center [16, 149] width 29 height 20
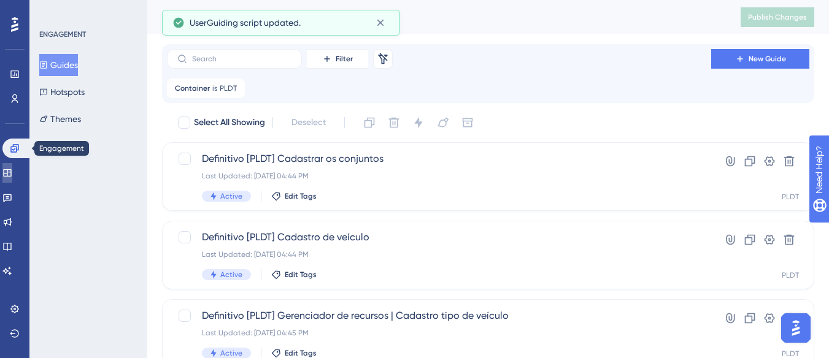
click at [12, 171] on icon at bounding box center [7, 173] width 10 height 10
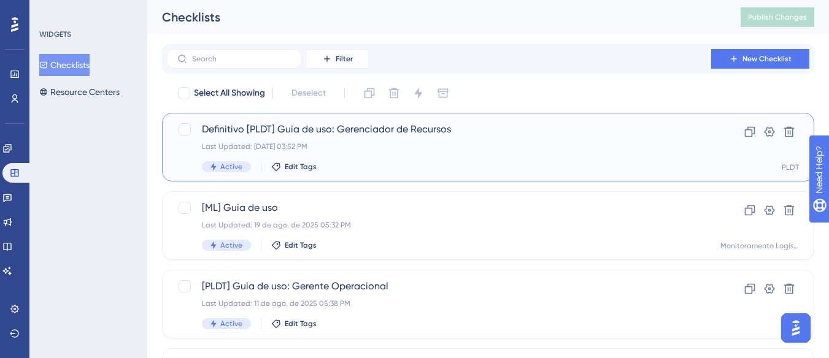
click at [432, 138] on div "Definitivo [PLDT] Guia de uso: Gerenciador de Recursos Last Updated: 09 de set.…" at bounding box center [439, 147] width 474 height 50
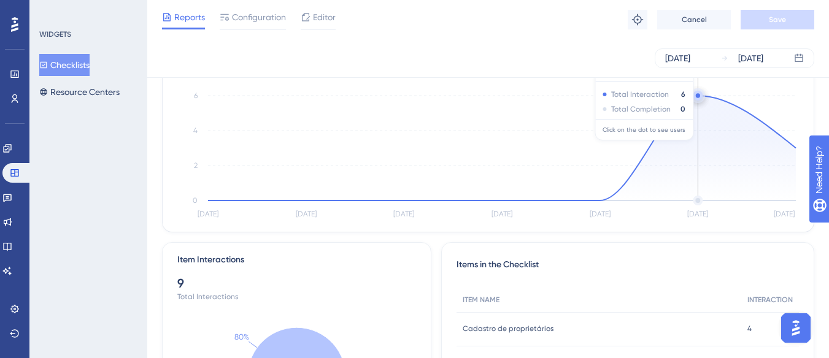
scroll to position [96, 0]
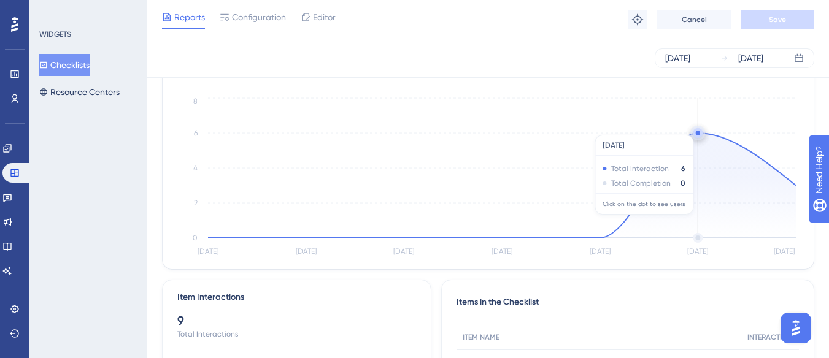
click at [695, 129] on circle at bounding box center [697, 133] width 10 height 10
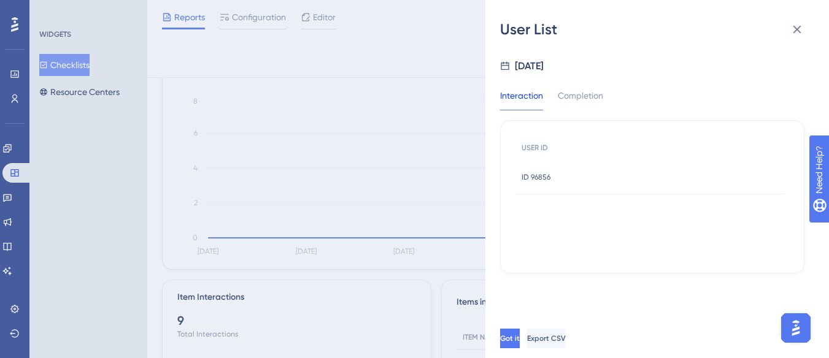
click at [530, 175] on span "ID 96856" at bounding box center [535, 177] width 29 height 10
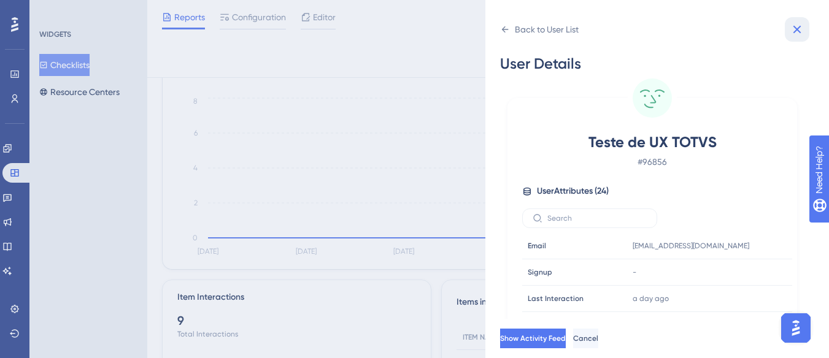
click at [797, 25] on icon at bounding box center [796, 29] width 15 height 15
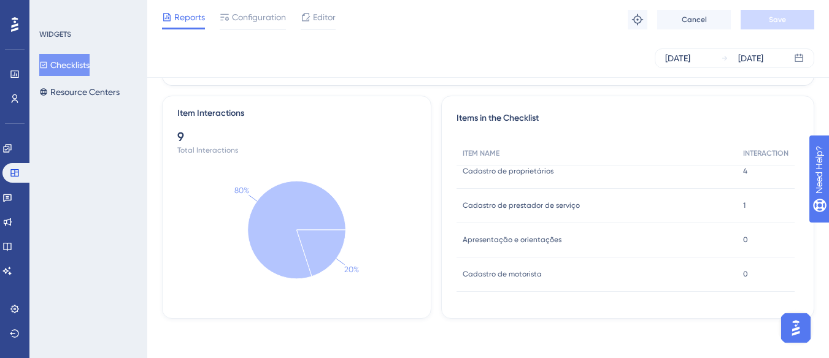
scroll to position [14, 0]
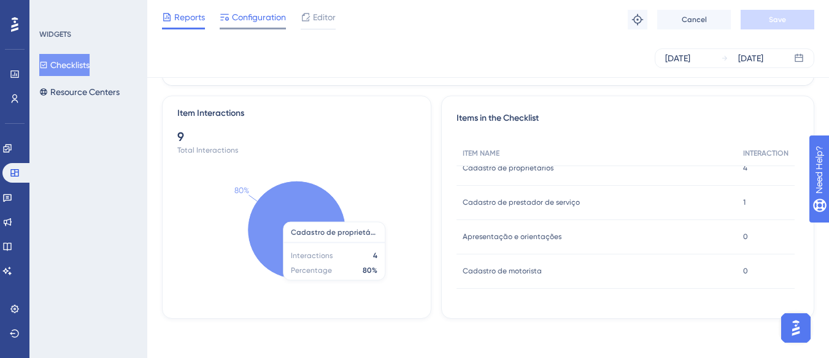
click at [262, 12] on span "Configuration" at bounding box center [259, 17] width 54 height 15
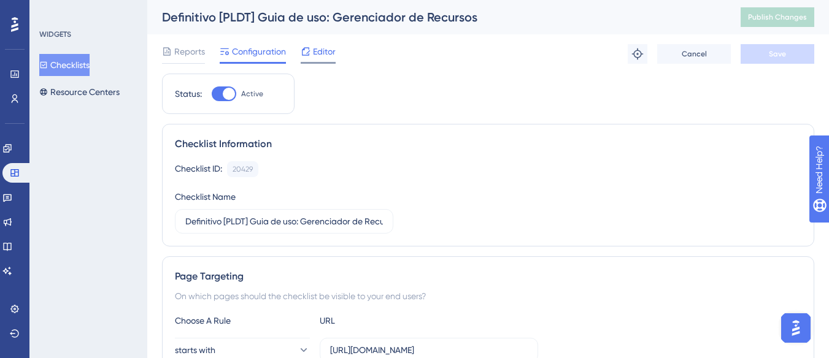
click at [321, 48] on span "Editor" at bounding box center [324, 51] width 23 height 15
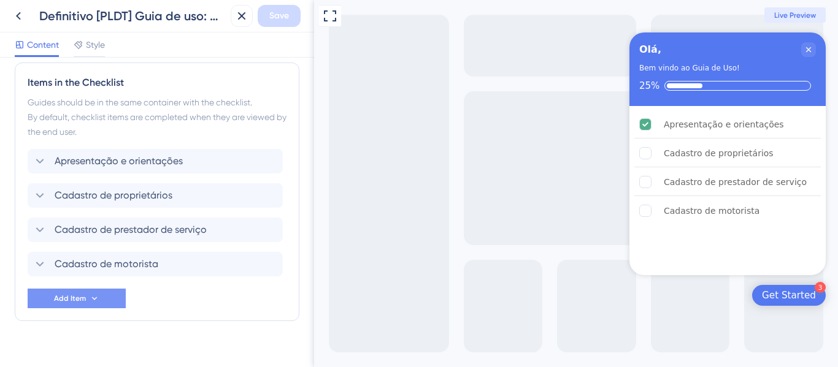
click at [107, 296] on button "Add Item" at bounding box center [77, 299] width 98 height 20
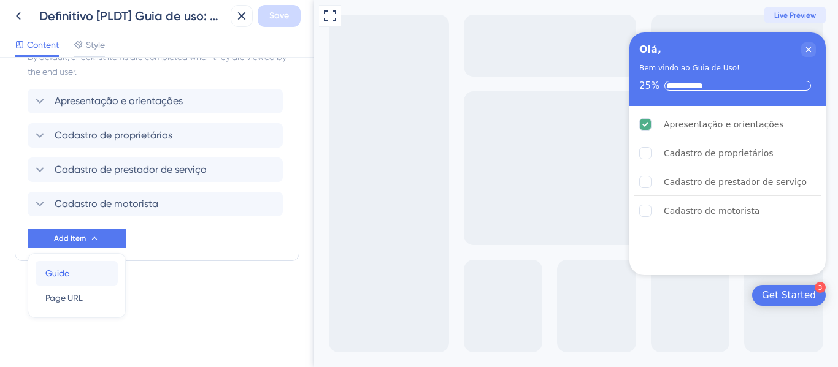
click at [99, 278] on div "Guide Guide" at bounding box center [76, 273] width 63 height 25
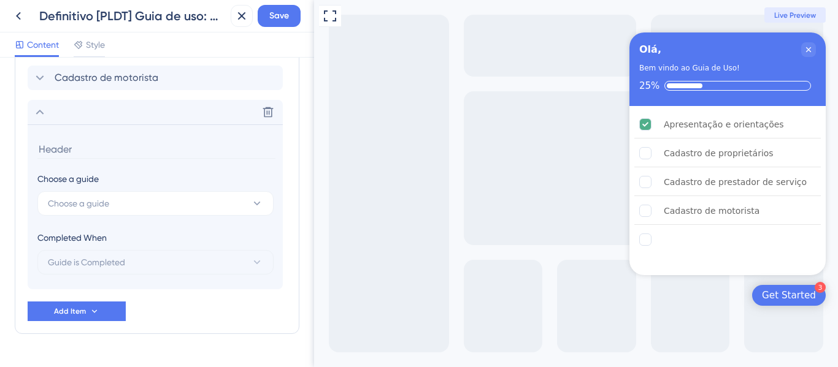
scroll to position [524, 0]
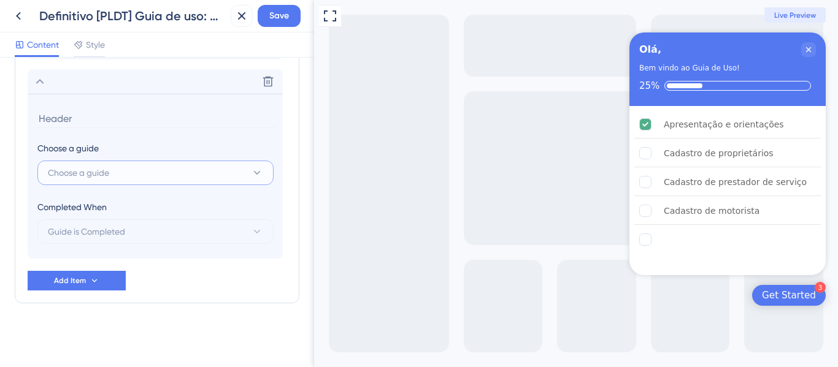
click at [130, 162] on button "Choose a guide" at bounding box center [155, 173] width 236 height 25
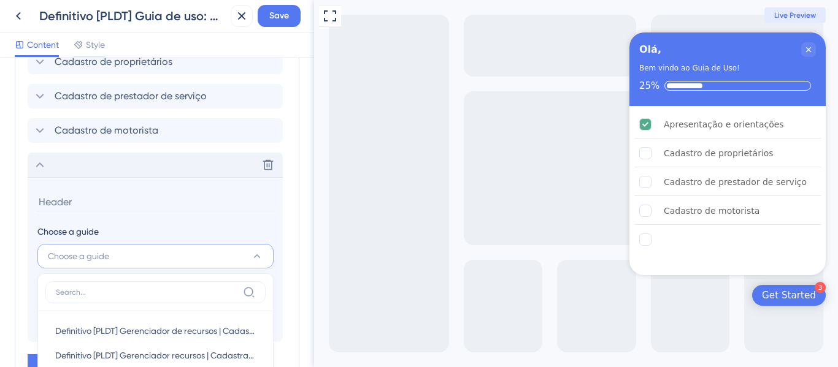
scroll to position [441, 0]
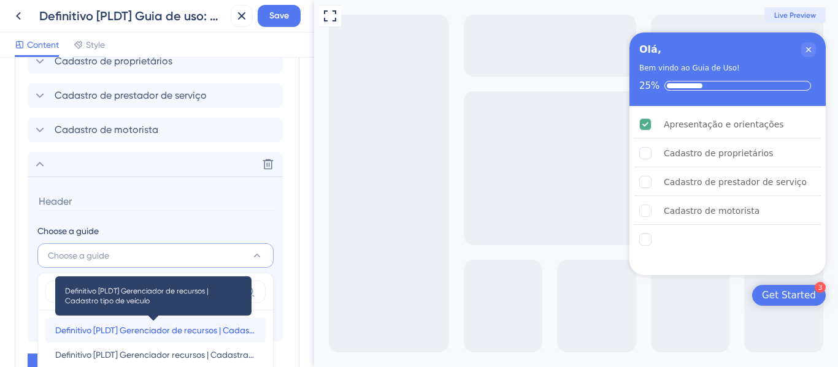
click at [171, 330] on span "Definitivo [PLDT] Gerenciador de recursos | Cadastro tipo de veículo" at bounding box center [155, 330] width 201 height 15
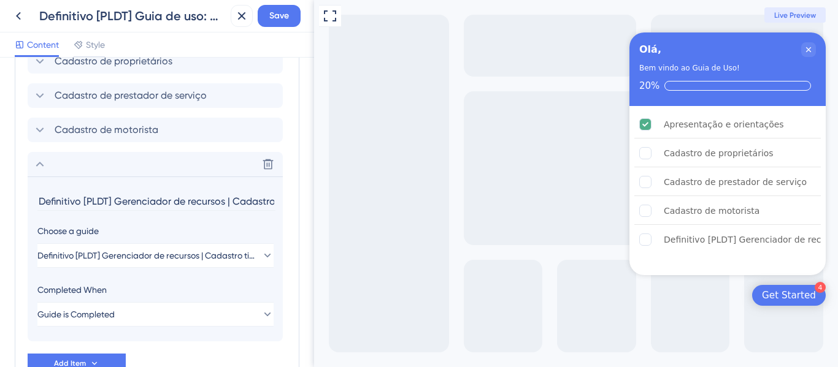
drag, startPoint x: 231, startPoint y: 202, endPoint x: 9, endPoint y: 195, distance: 222.1
click at [9, 195] on div "Checklist Header Title Olá, Subtitle Bem vindo ao Guia de Uso! Functions Progre…" at bounding box center [157, 213] width 314 height 310
click at [79, 201] on input "Cadastro tipo de veículo" at bounding box center [156, 201] width 238 height 19
type input "Cadastro do tipo de veículo"
click at [30, 170] on div "Delete" at bounding box center [155, 164] width 255 height 25
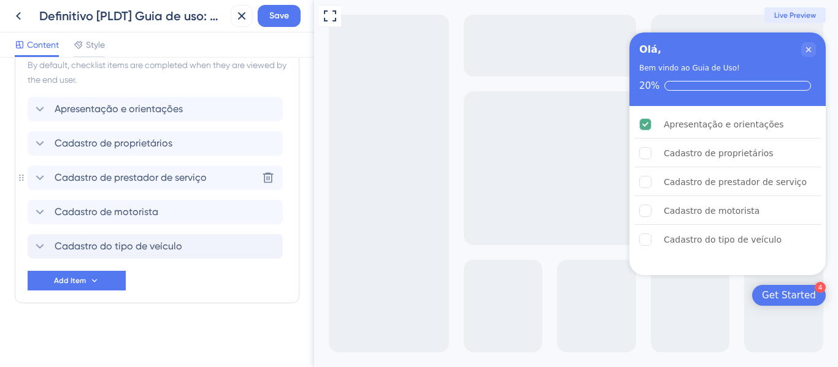
scroll to position [359, 0]
click at [109, 285] on button "Add Item" at bounding box center [77, 281] width 98 height 20
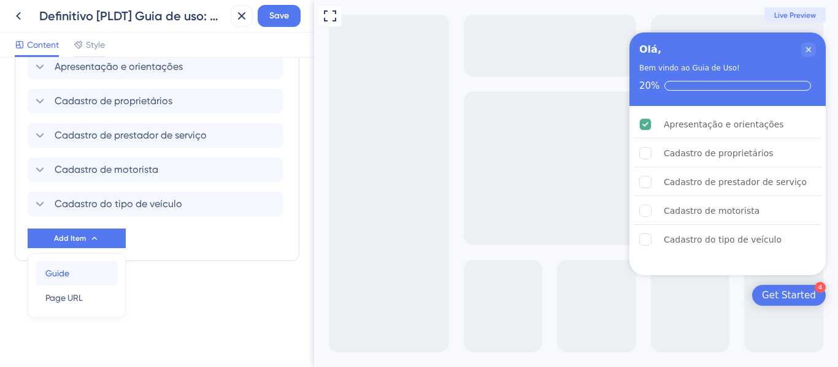
click at [82, 272] on div "Guide Guide" at bounding box center [76, 273] width 63 height 25
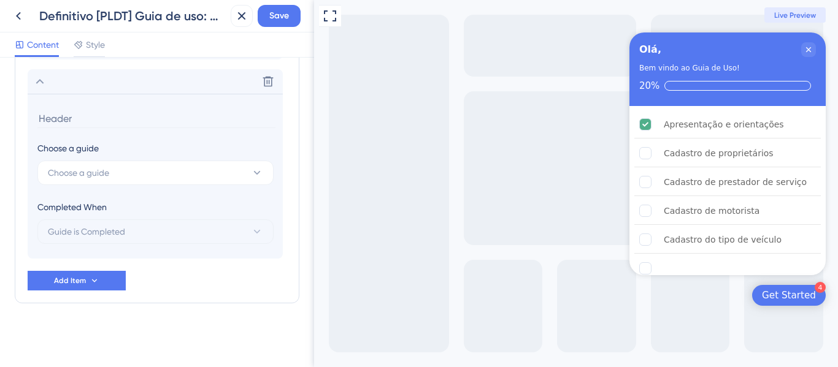
scroll to position [558, 0]
click at [97, 178] on span "Choose a guide" at bounding box center [78, 173] width 61 height 15
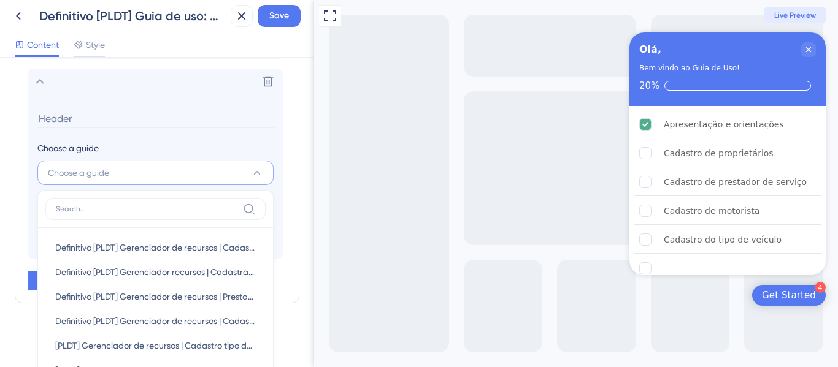
scroll to position [657, 0]
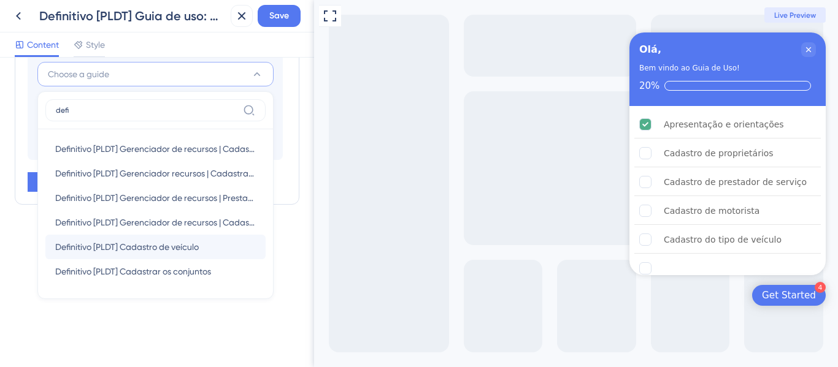
type input "defi"
click at [178, 243] on span "Definitivo [PLDT] Cadastro de veículo" at bounding box center [127, 247] width 144 height 15
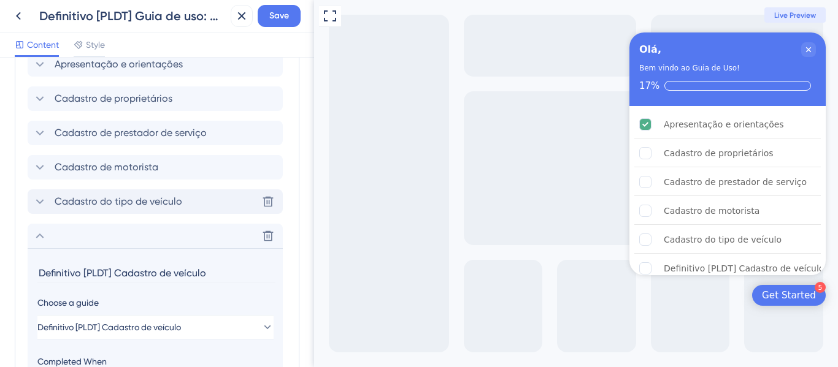
scroll to position [374, 0]
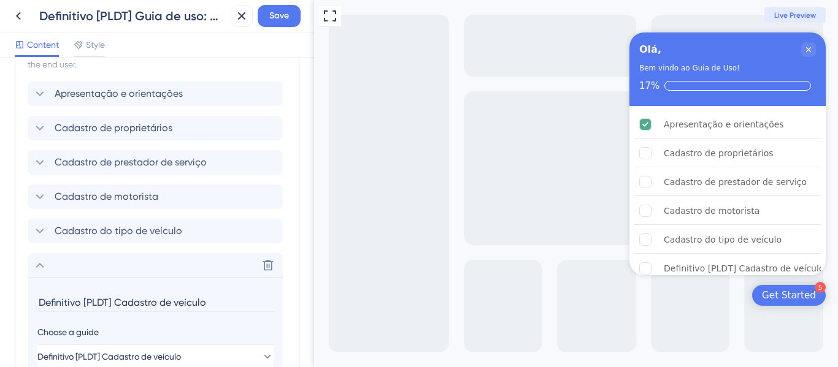
drag, startPoint x: 111, startPoint y: 303, endPoint x: 2, endPoint y: 306, distance: 108.6
click at [11, 306] on div "Checklist Header Title Olá, Subtitle Bem vindo ao Guia de Uso! Functions Progre…" at bounding box center [157, 213] width 314 height 310
type input "Cadastro de veículo"
click at [37, 269] on icon at bounding box center [40, 265] width 15 height 15
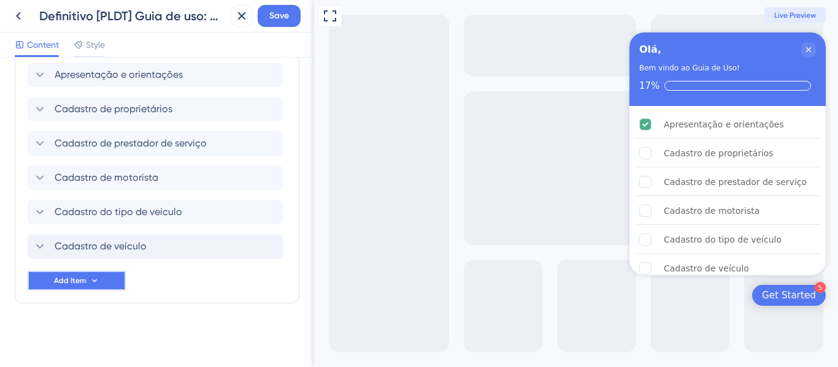
click at [84, 280] on span "Add Item" at bounding box center [70, 281] width 32 height 10
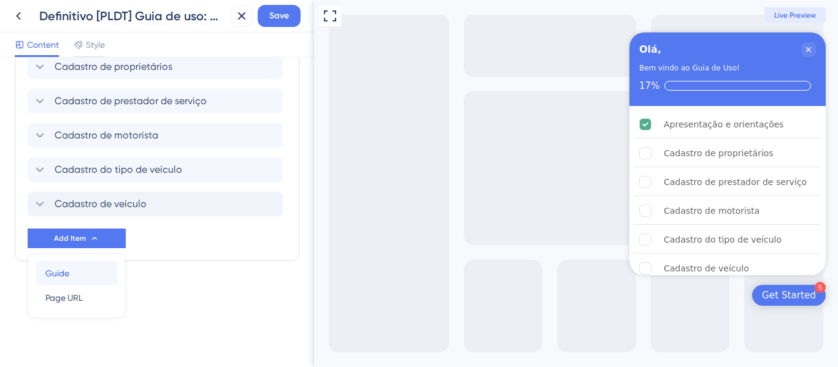
click at [79, 269] on div "Guide Guide" at bounding box center [76, 273] width 63 height 25
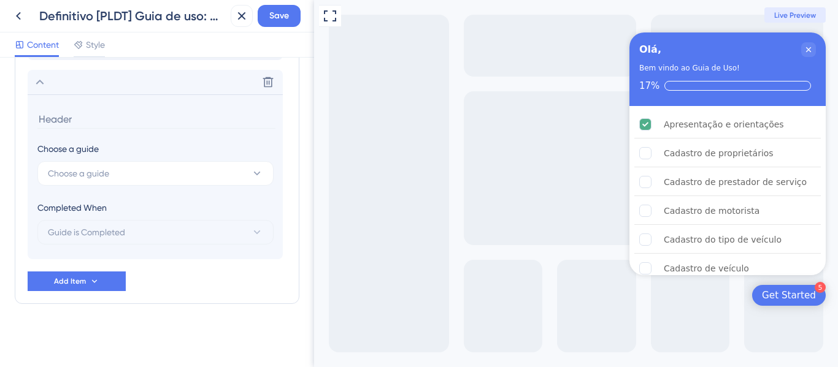
scroll to position [592, 0]
type input "de"
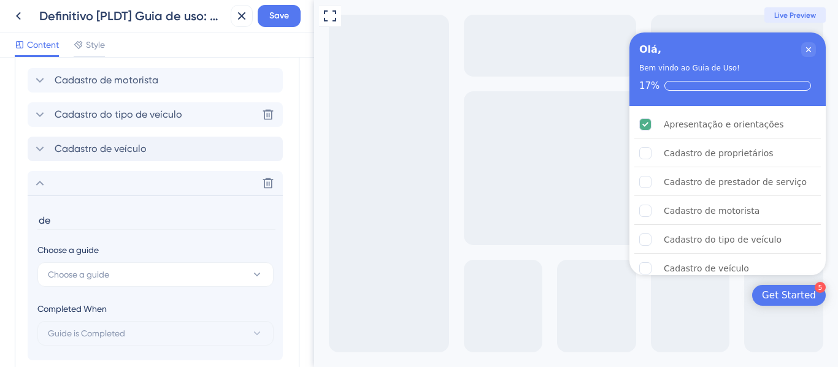
scroll to position [470, 0]
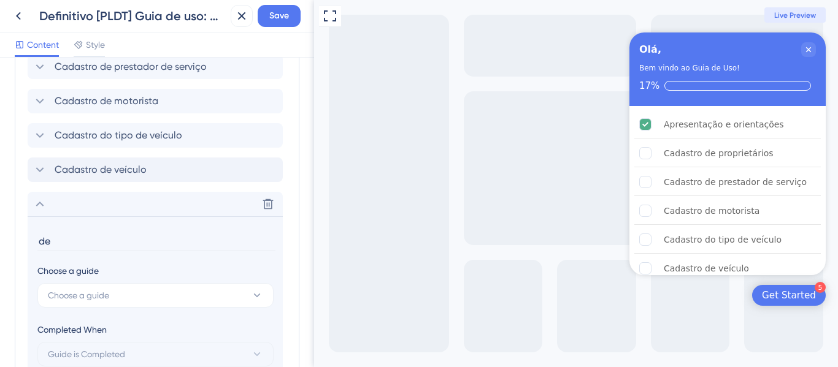
drag, startPoint x: 52, startPoint y: 246, endPoint x: -1, endPoint y: 249, distance: 52.8
click at [0, 0] on html "Definitivo [PLDT] Guia de uso: Gerenciador de Recursos Save Content Style Check…" at bounding box center [419, 0] width 838 height 0
click at [207, 297] on button "Choose a guide" at bounding box center [155, 295] width 236 height 25
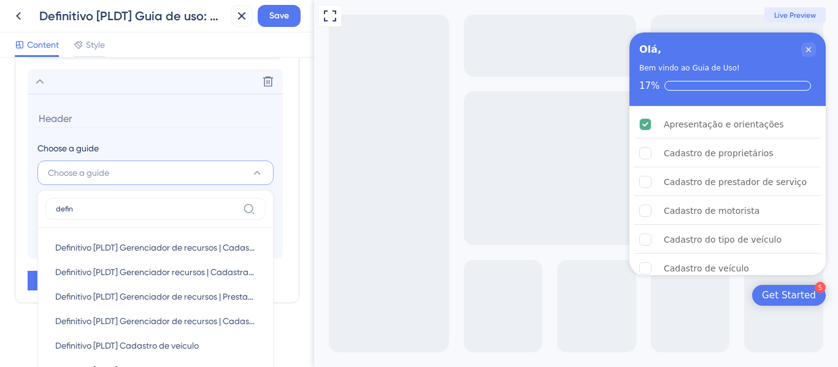
scroll to position [623, 0]
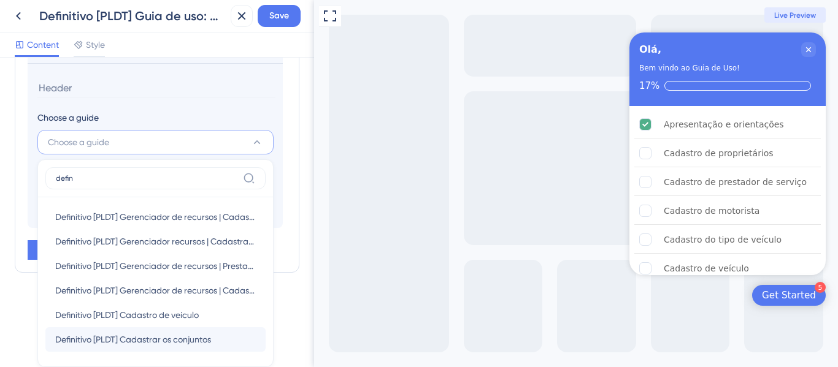
type input "defin"
click at [202, 337] on span "Definitivo [PLDT] Cadastrar os conjuntos" at bounding box center [133, 339] width 156 height 15
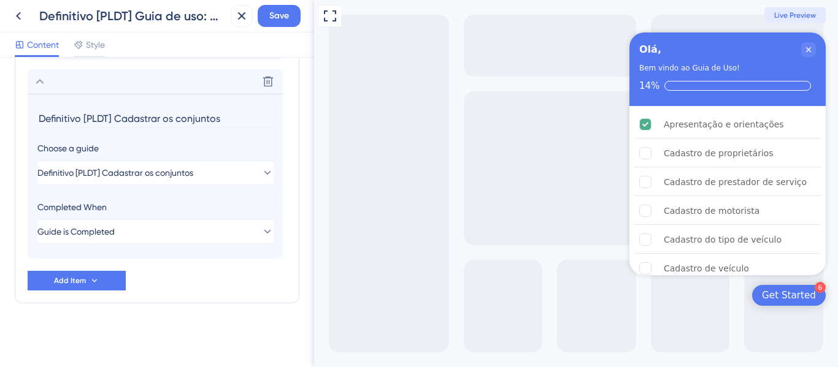
scroll to position [470, 0]
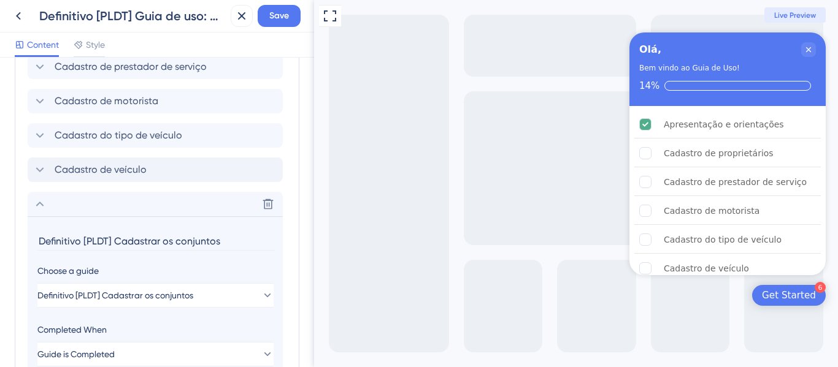
drag, startPoint x: 115, startPoint y: 239, endPoint x: 22, endPoint y: 240, distance: 92.6
click at [22, 240] on div "Items in the Checklist Guides should be in the same container with the checklis…" at bounding box center [157, 162] width 285 height 527
drag, startPoint x: 85, startPoint y: 240, endPoint x: 76, endPoint y: 247, distance: 11.4
click at [76, 247] on input "Cadastrar os conjuntos" at bounding box center [156, 241] width 238 height 19
drag, startPoint x: 91, startPoint y: 242, endPoint x: 85, endPoint y: 247, distance: 8.3
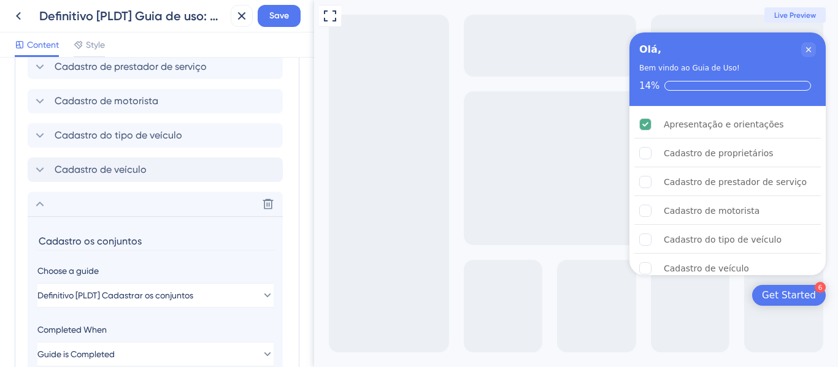
click at [85, 247] on input "Cadastro os conjuntos" at bounding box center [156, 241] width 238 height 19
drag, startPoint x: 93, startPoint y: 243, endPoint x: 86, endPoint y: 244, distance: 6.9
click at [86, 244] on input "Cadastro os conjuntos" at bounding box center [156, 241] width 238 height 19
type input "Cadastro de conjuntos"
click at [279, 13] on span "Save" at bounding box center [279, 16] width 20 height 15
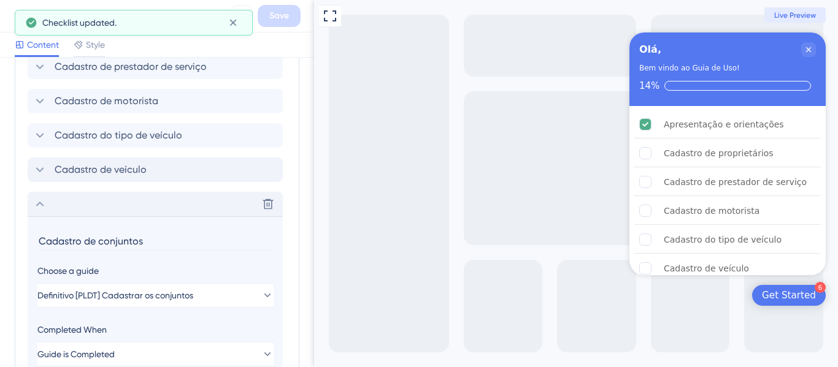
click at [37, 209] on icon at bounding box center [40, 204] width 15 height 15
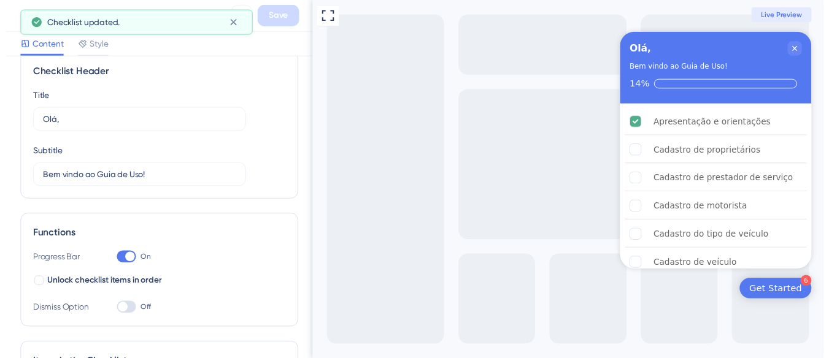
scroll to position [0, 0]
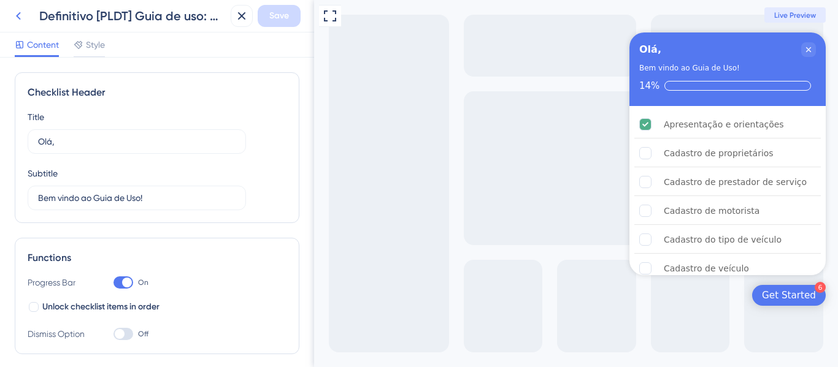
click at [13, 13] on icon at bounding box center [18, 16] width 15 height 15
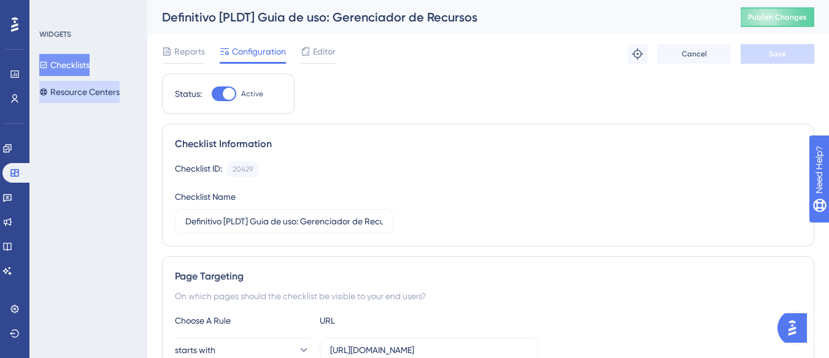
click at [94, 97] on button "Resource Centers" at bounding box center [79, 92] width 80 height 22
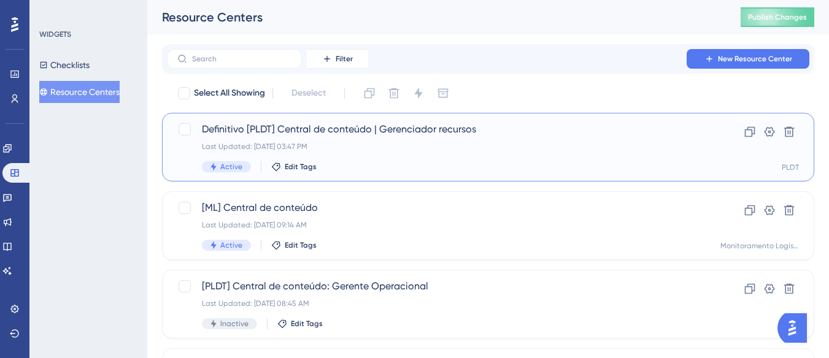
click at [423, 139] on div "Definitivo [PLDT] Central de conteúdo | Gerenciador recursos Last Updated: 09 d…" at bounding box center [439, 147] width 474 height 50
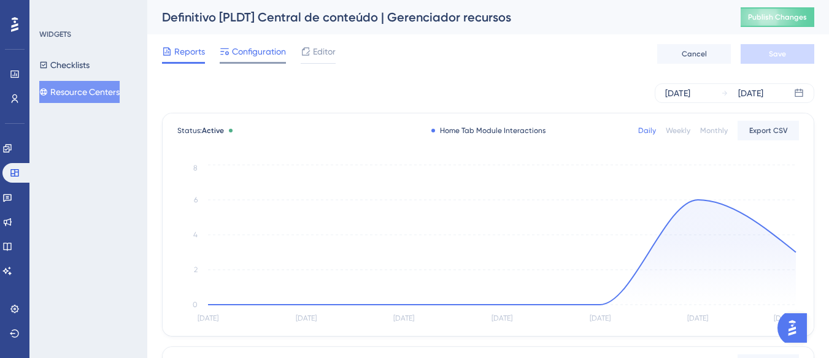
click at [248, 58] on span "Configuration" at bounding box center [259, 51] width 54 height 15
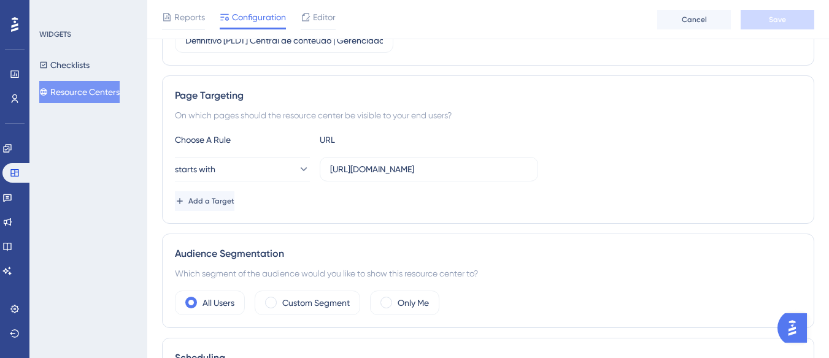
scroll to position [307, 0]
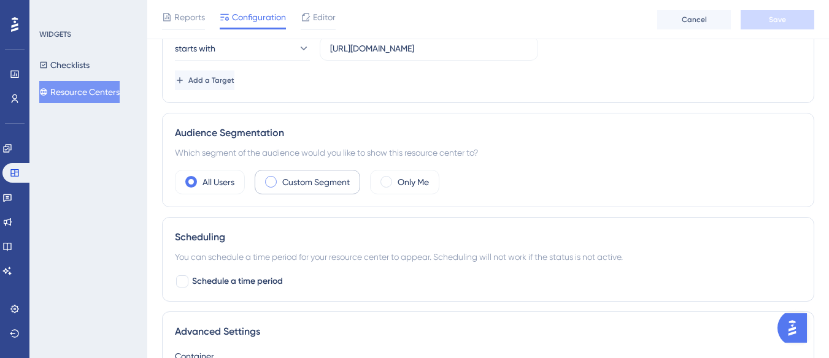
click at [310, 188] on label "Custom Segment" at bounding box center [315, 182] width 67 height 15
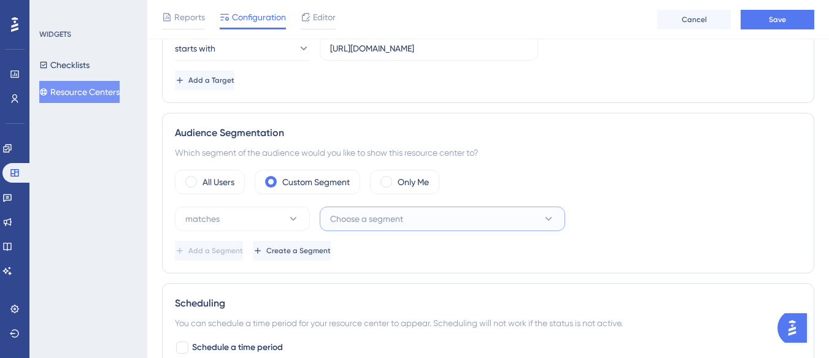
click at [375, 216] on span "Choose a segment" at bounding box center [366, 219] width 73 height 15
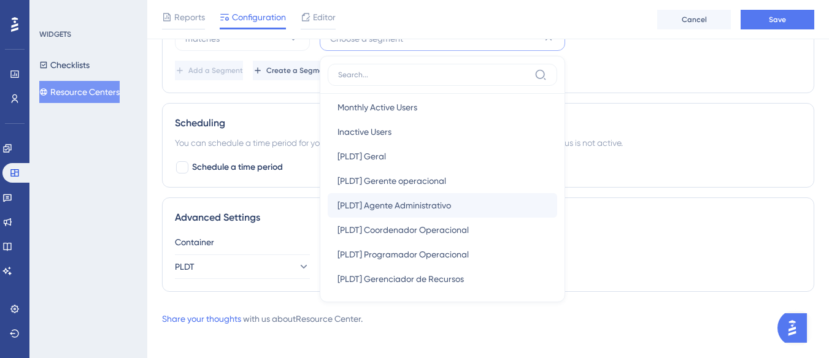
scroll to position [123, 0]
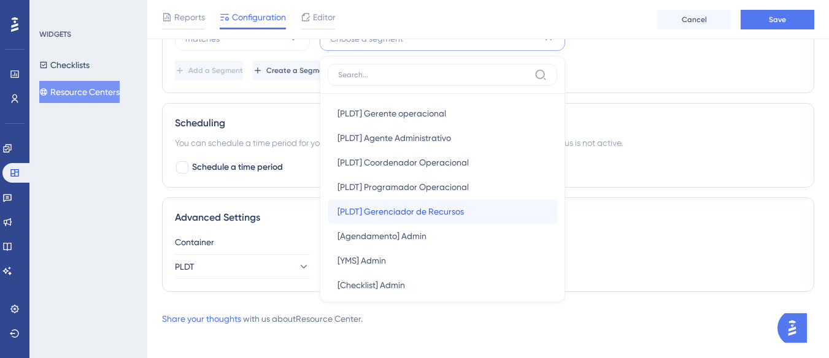
click at [441, 215] on span "[PLDT] Gerenciador de Recursos" at bounding box center [400, 211] width 126 height 15
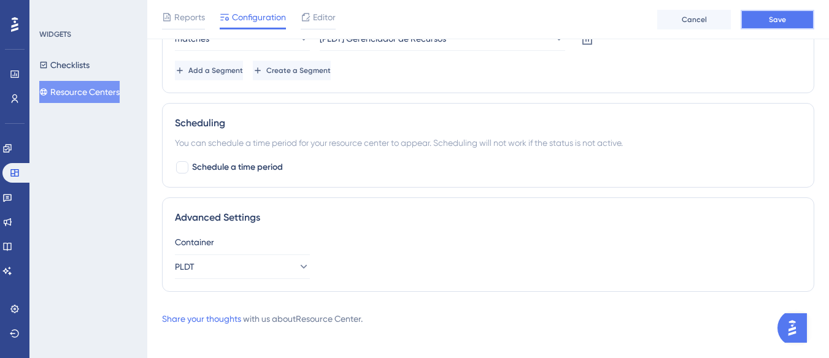
click at [761, 16] on button "Save" at bounding box center [777, 20] width 74 height 20
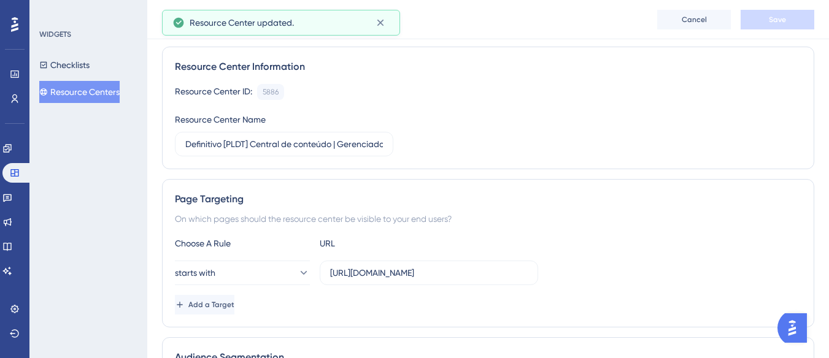
scroll to position [0, 0]
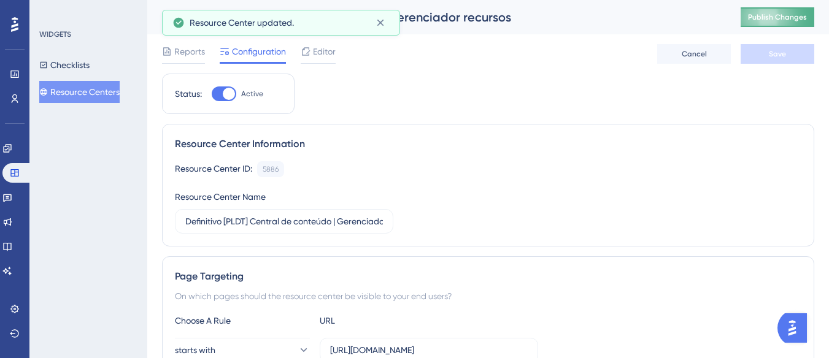
click at [771, 13] on span "Publish Changes" at bounding box center [777, 17] width 59 height 10
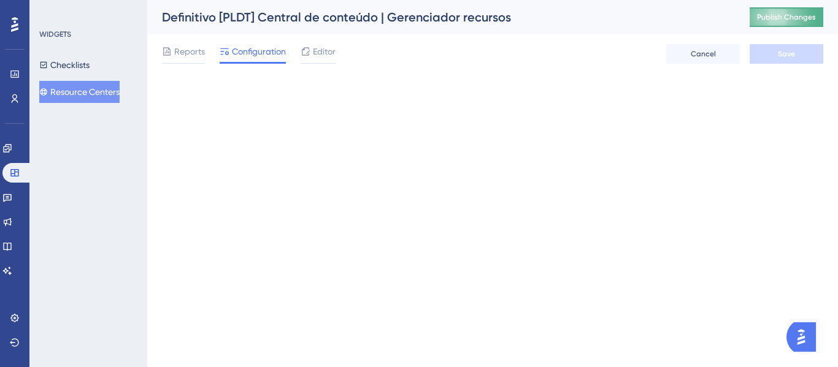
click at [765, 16] on span "Publish Changes" at bounding box center [786, 17] width 59 height 10
